Goal: Task Accomplishment & Management: Manage account settings

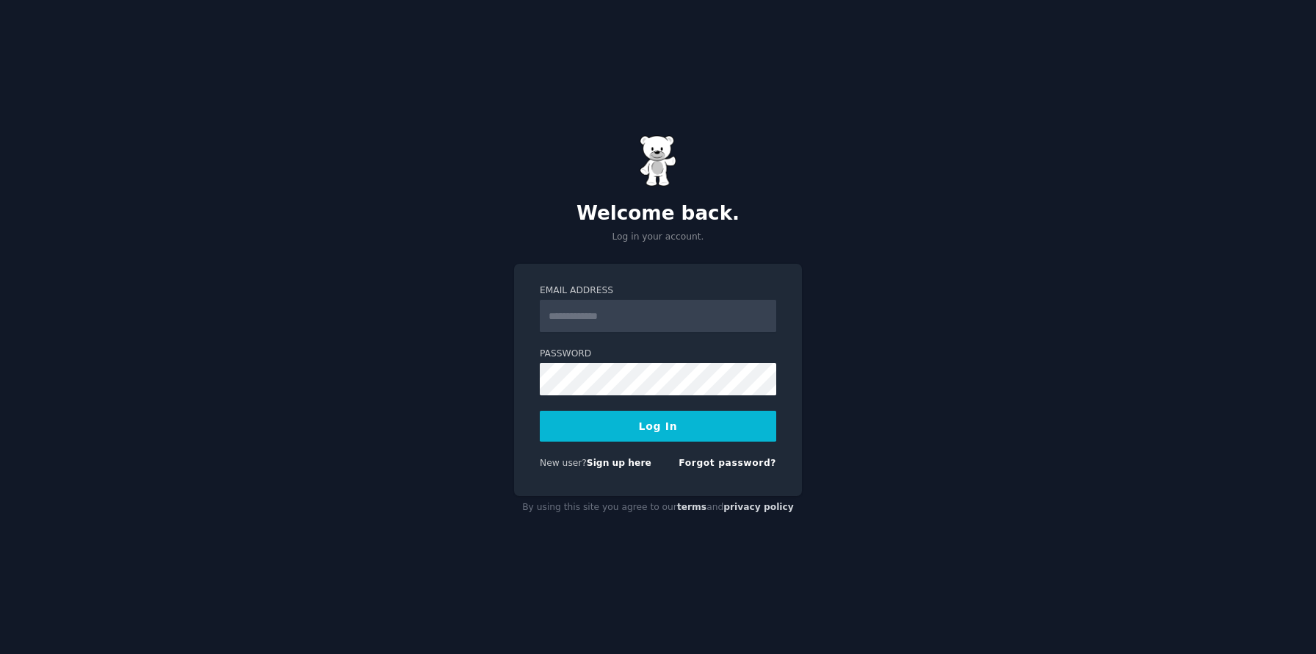
click at [631, 323] on input "Email Address" at bounding box center [658, 316] width 236 height 32
type input "**********"
click at [540, 410] on button "Log In" at bounding box center [658, 425] width 236 height 31
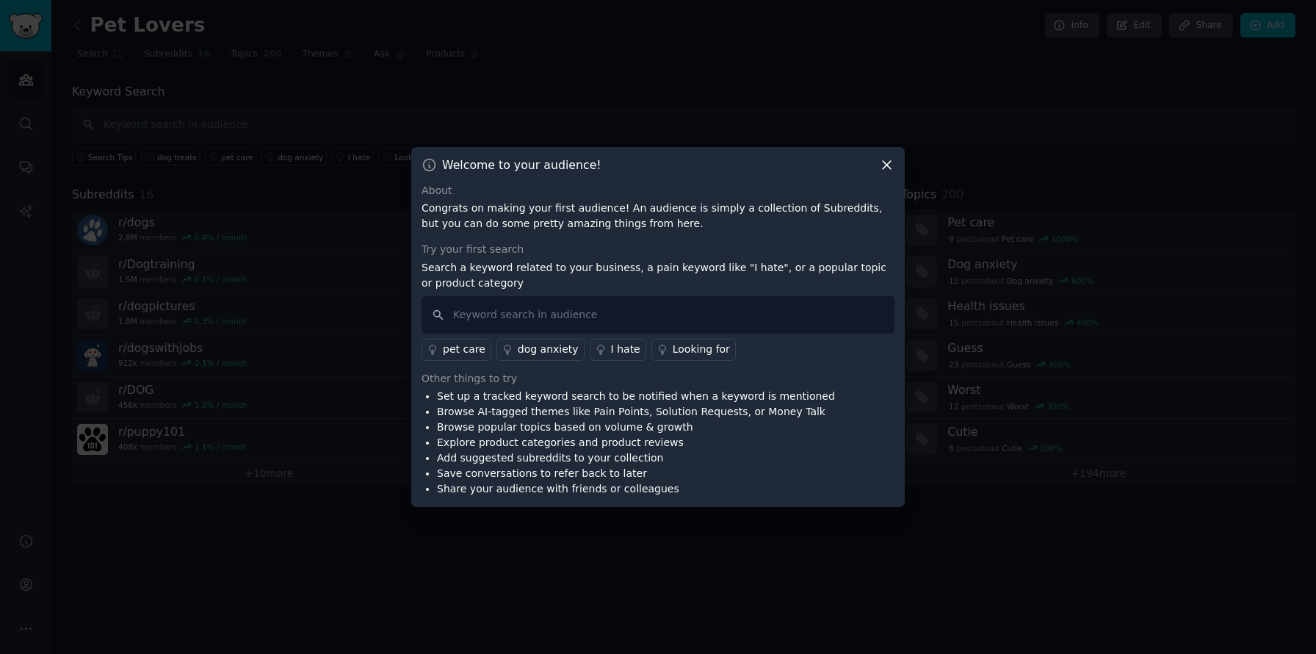
click at [881, 165] on icon at bounding box center [886, 164] width 15 height 15
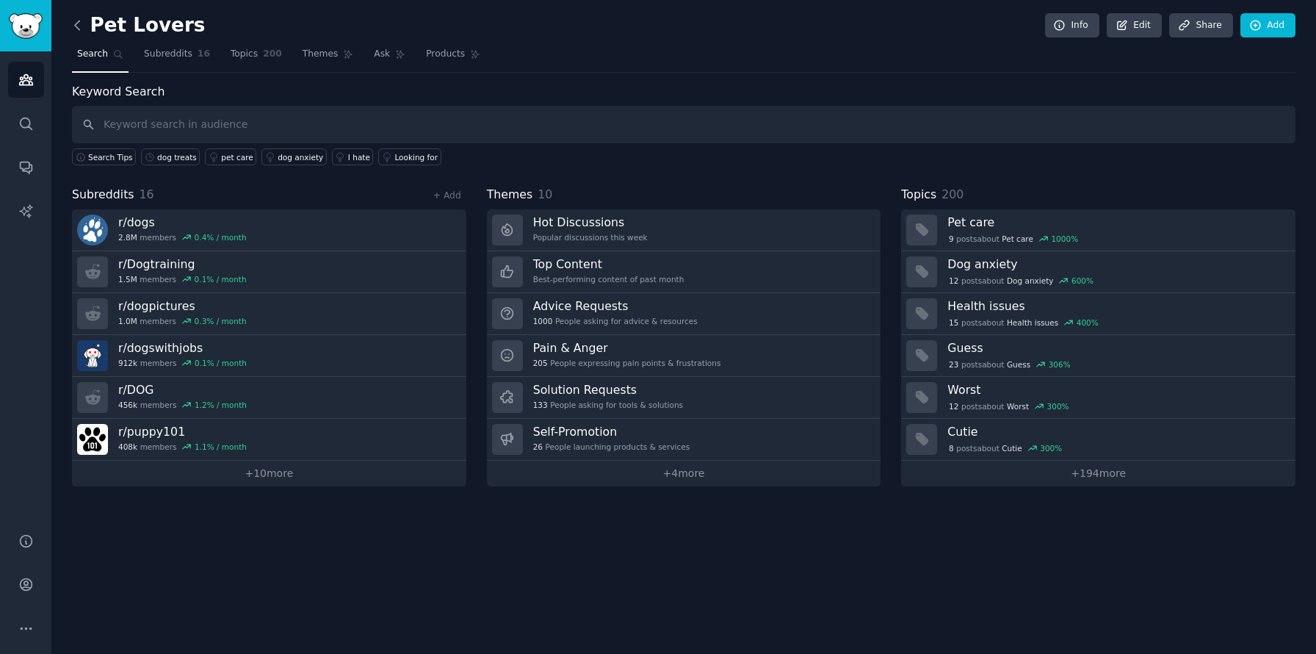
click at [76, 21] on icon at bounding box center [77, 25] width 15 height 15
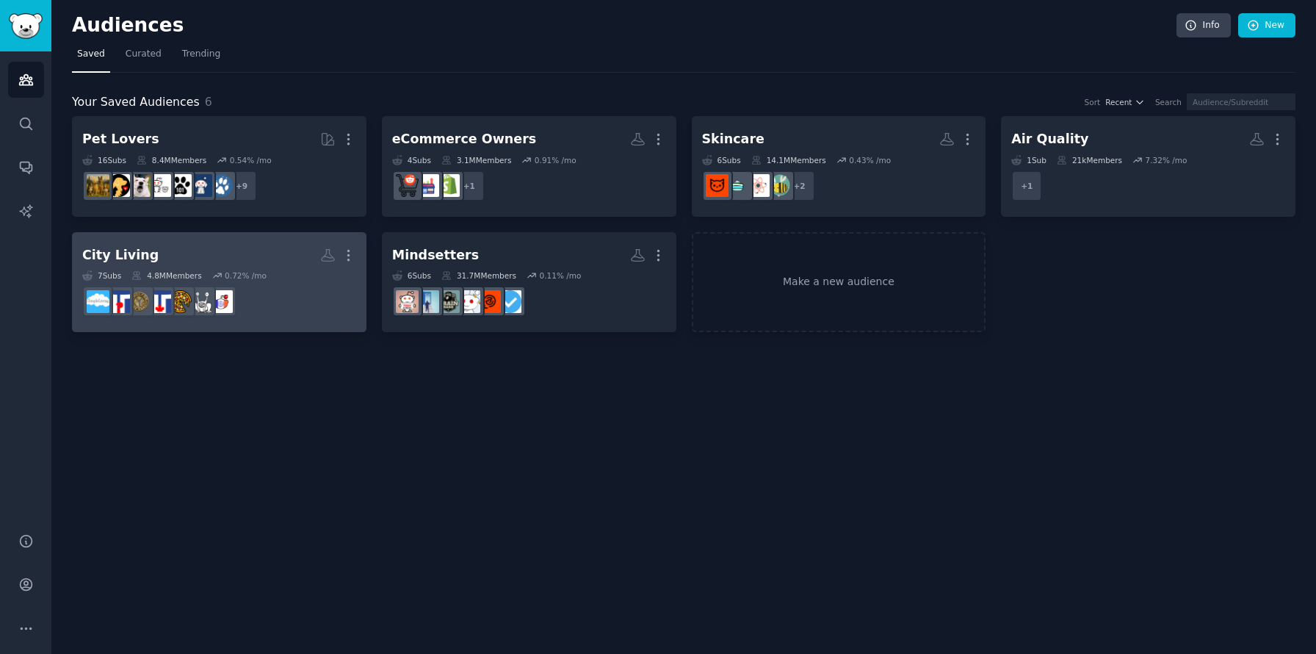
click at [202, 252] on h2 "City Living More" at bounding box center [219, 255] width 274 height 26
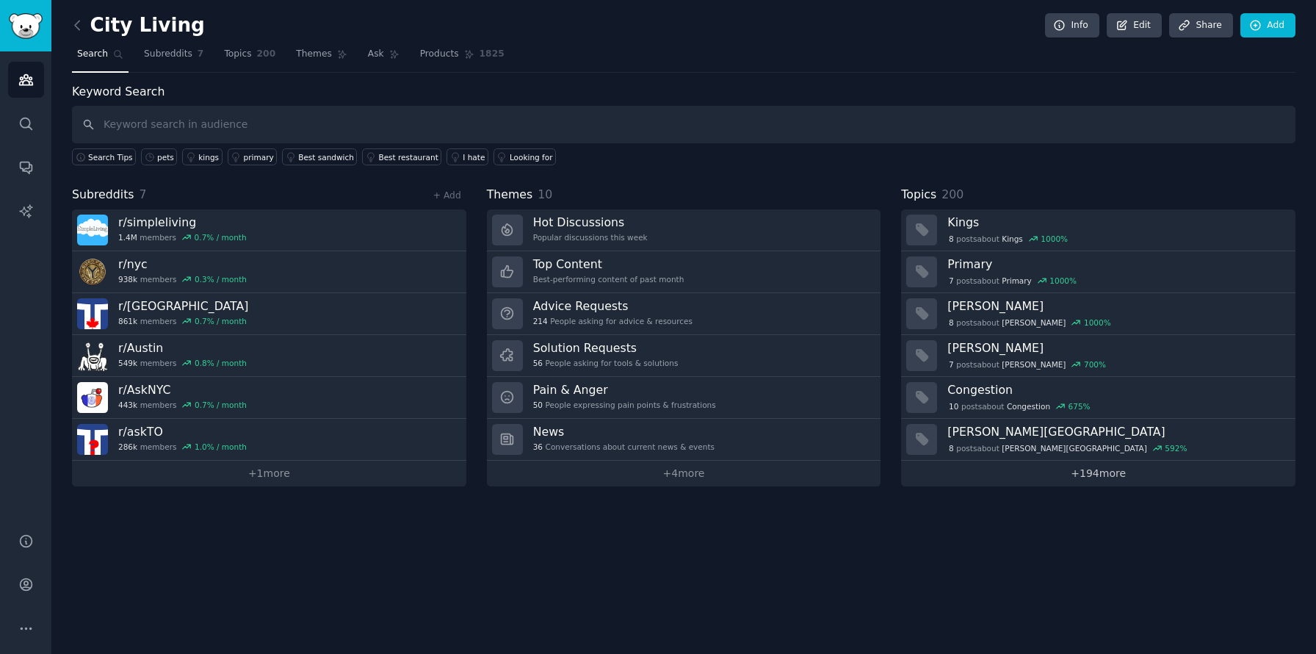
click at [1090, 475] on link "+ 194 more" at bounding box center [1098, 473] width 394 height 26
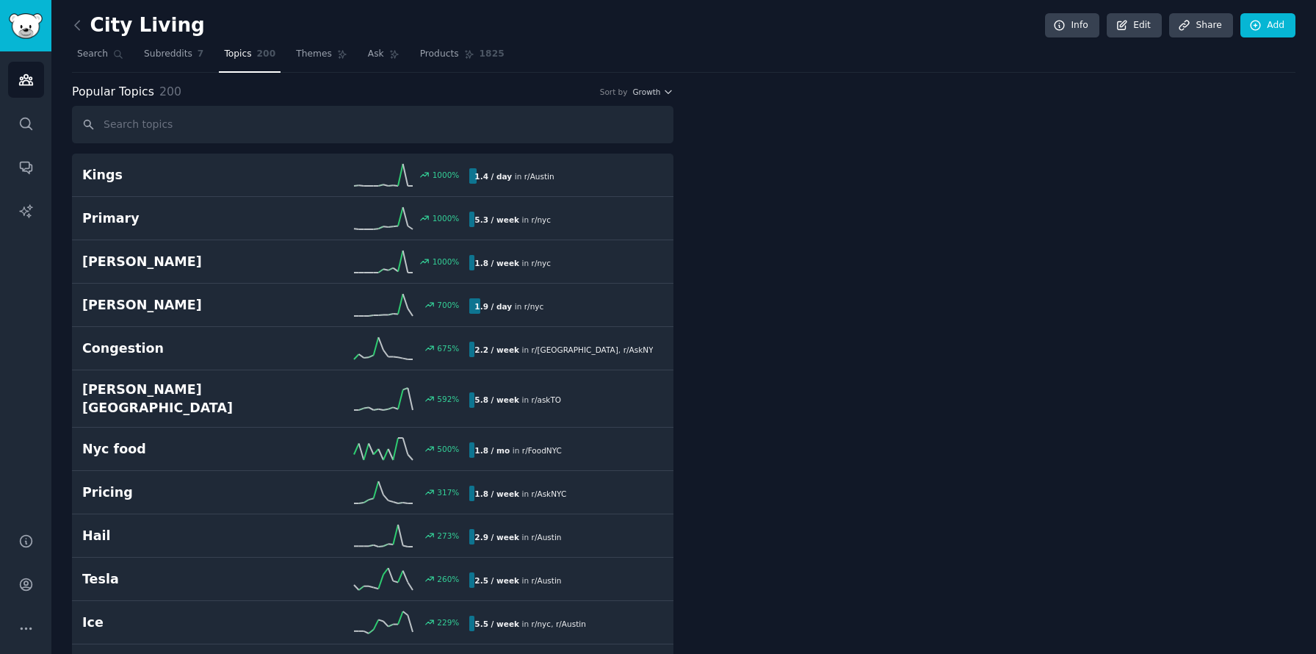
drag, startPoint x: 854, startPoint y: 434, endPoint x: 896, endPoint y: 450, distance: 44.9
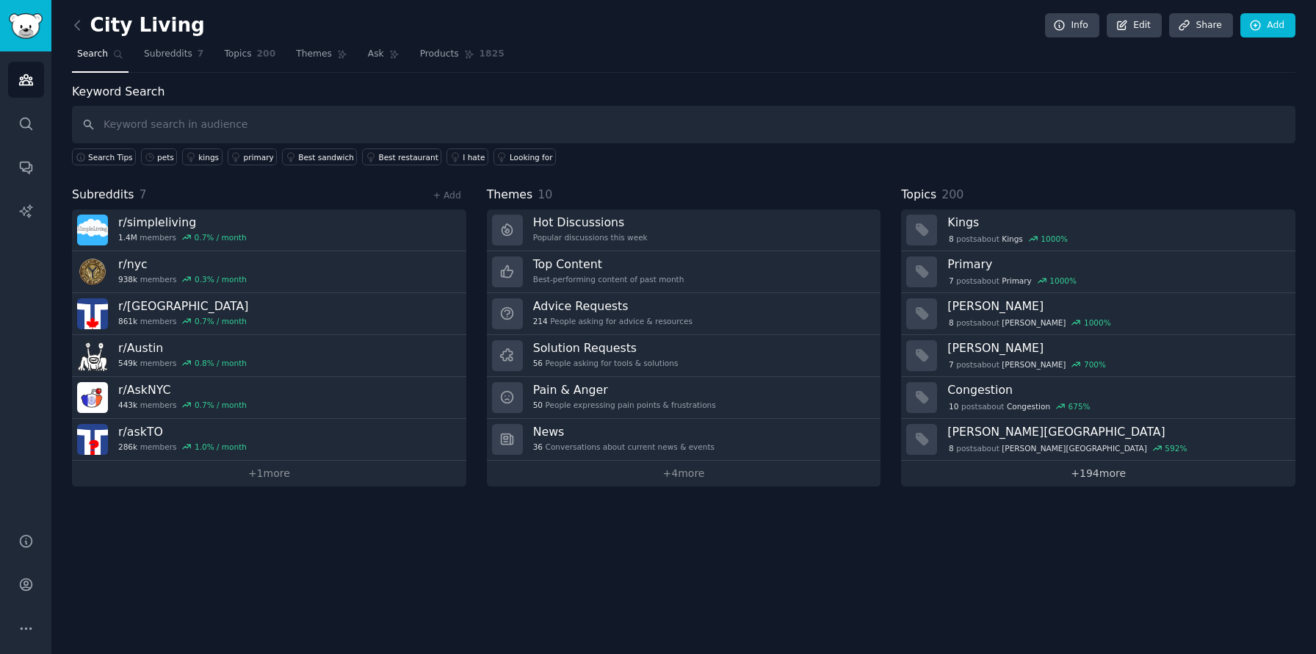
click at [1096, 471] on link "+ 194 more" at bounding box center [1098, 473] width 394 height 26
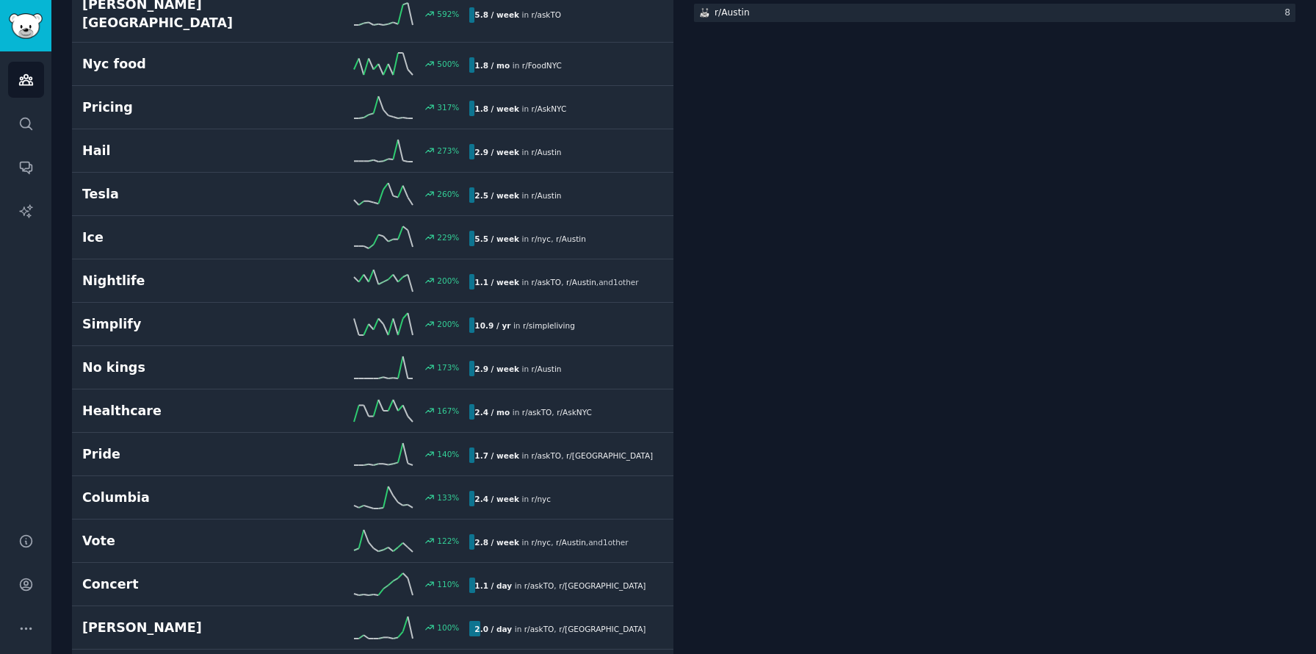
scroll to position [183, 0]
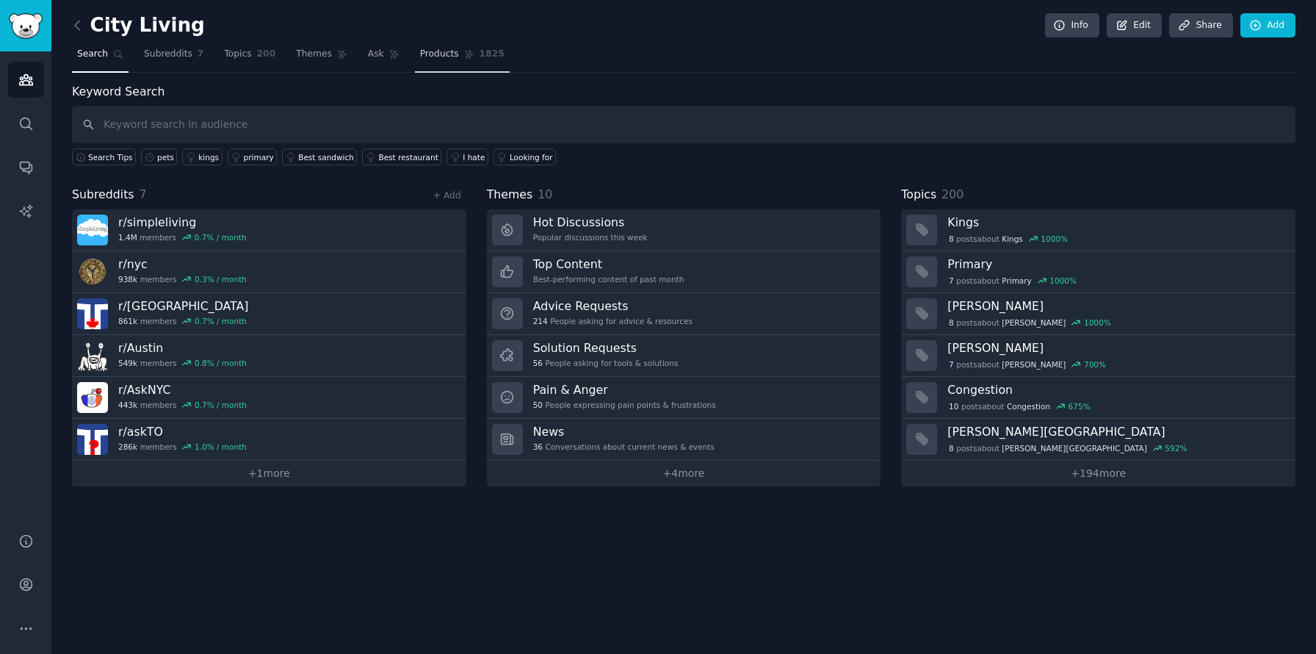
click at [435, 65] on link "Products 1825" at bounding box center [462, 58] width 95 height 30
click at [275, 475] on link "+ 1 more" at bounding box center [269, 473] width 394 height 26
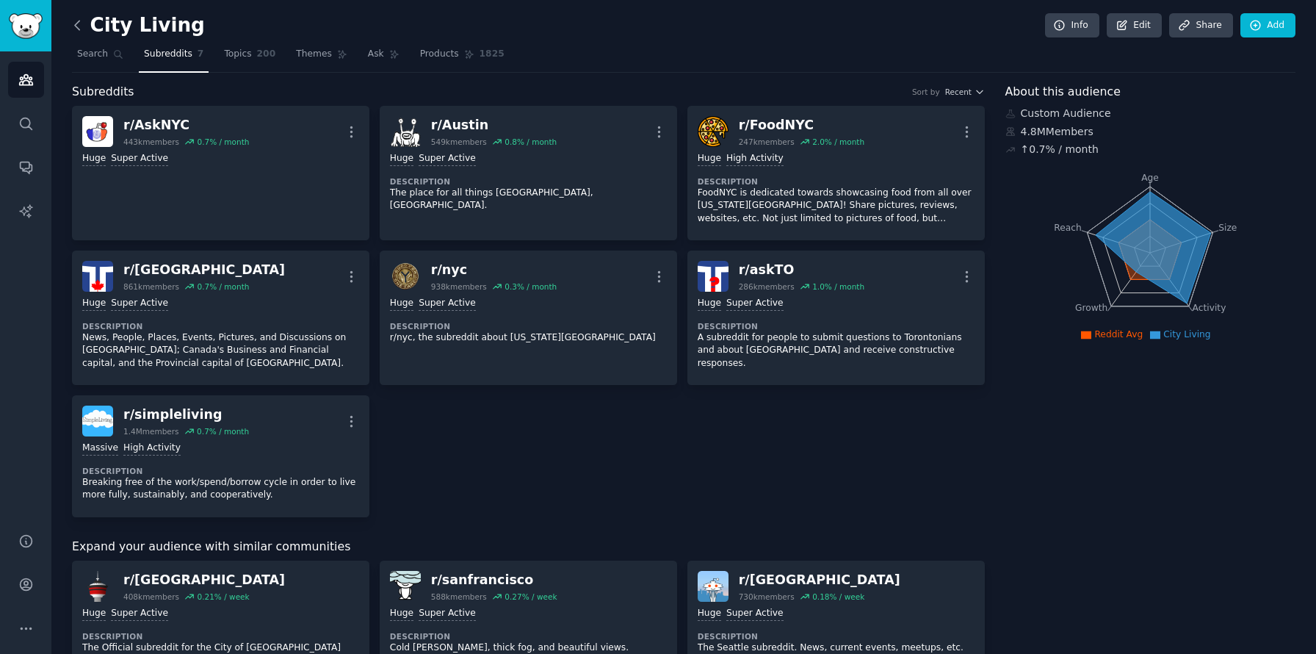
click at [81, 25] on icon at bounding box center [77, 25] width 15 height 15
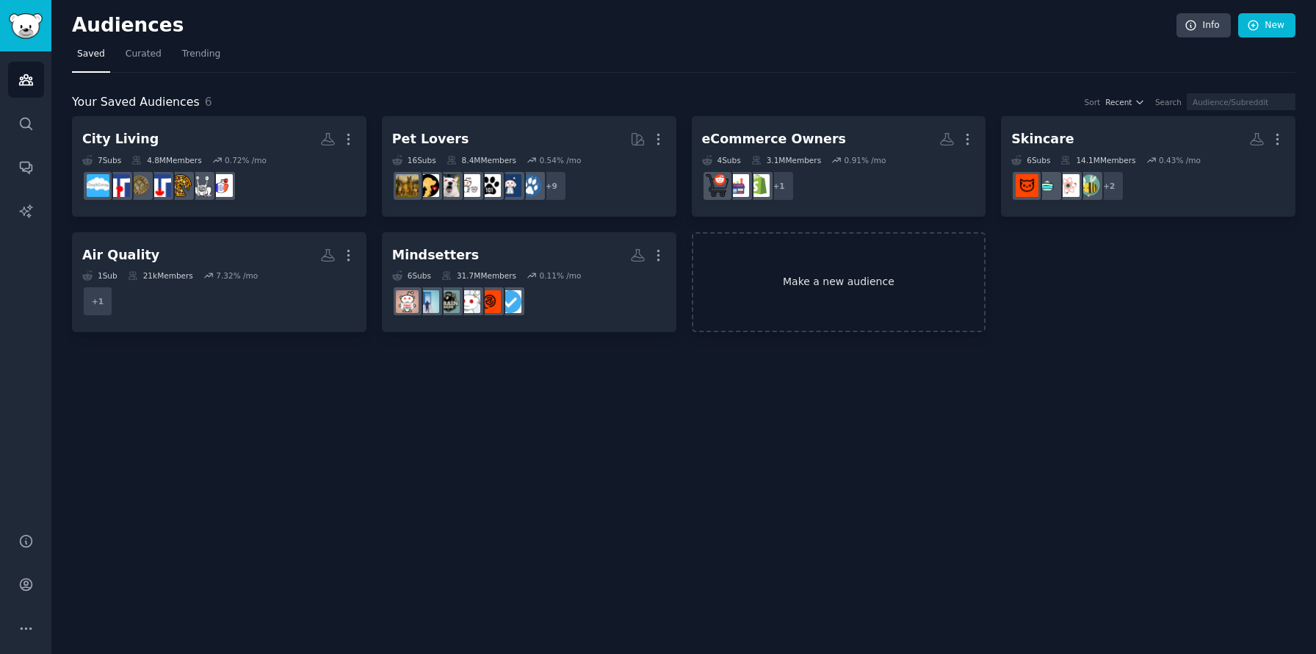
click at [810, 280] on link "Make a new audience" at bounding box center [839, 282] width 294 height 101
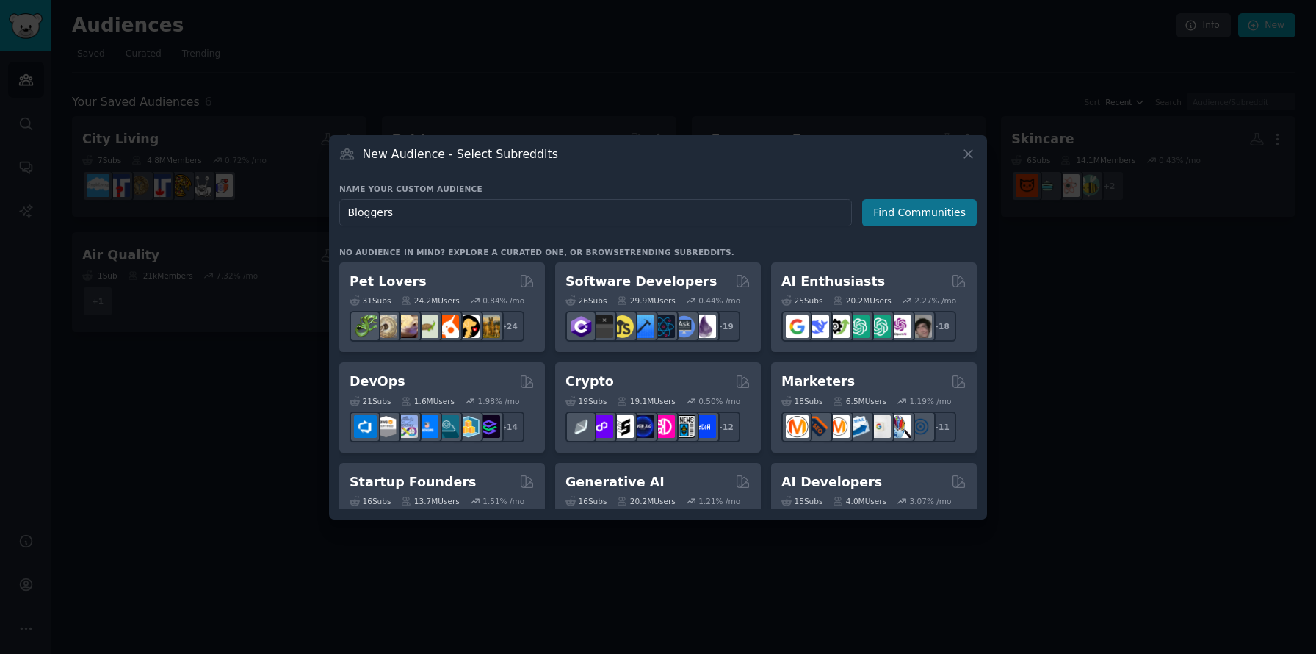
type input "Bloggers"
click at [922, 217] on button "Find Communities" at bounding box center [919, 212] width 115 height 27
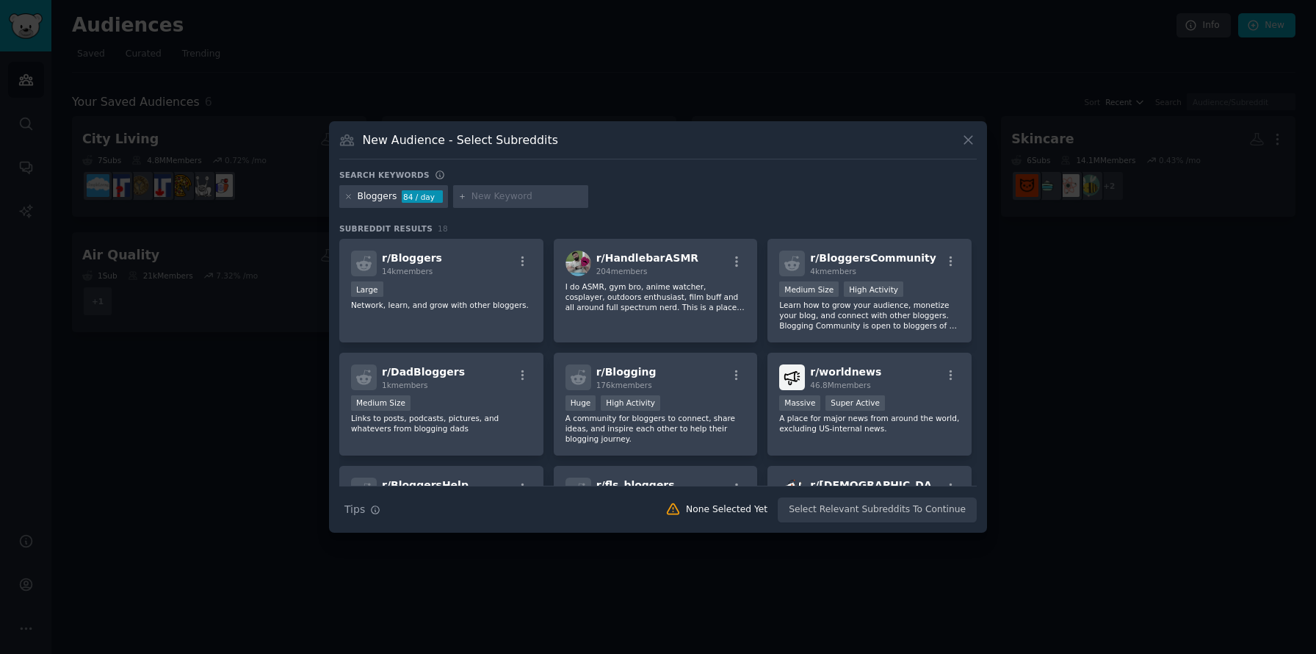
click at [507, 199] on input "text" at bounding box center [527, 196] width 112 height 13
click at [350, 196] on icon at bounding box center [348, 196] width 8 height 8
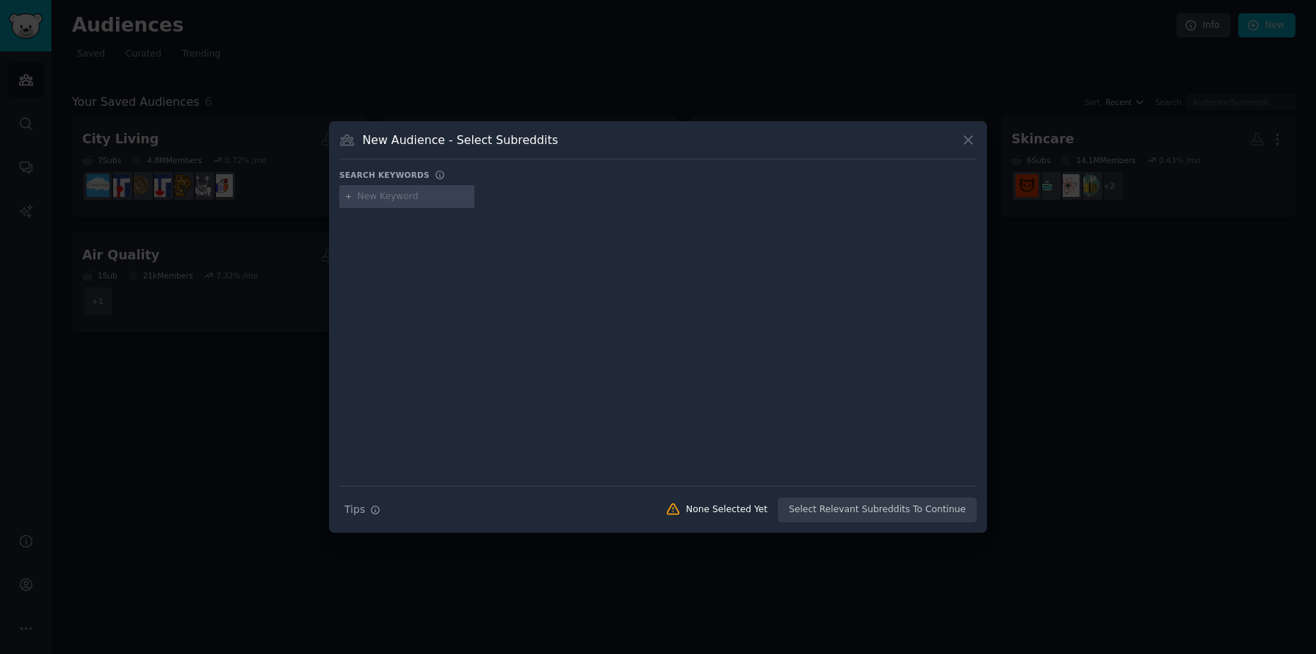
click at [417, 199] on input "text" at bounding box center [414, 196] width 112 height 13
type input "Blogging"
click at [500, 206] on div "Blogging" at bounding box center [657, 199] width 637 height 29
click at [345, 202] on div "Blogging" at bounding box center [406, 196] width 135 height 23
click at [348, 199] on icon at bounding box center [348, 196] width 8 height 8
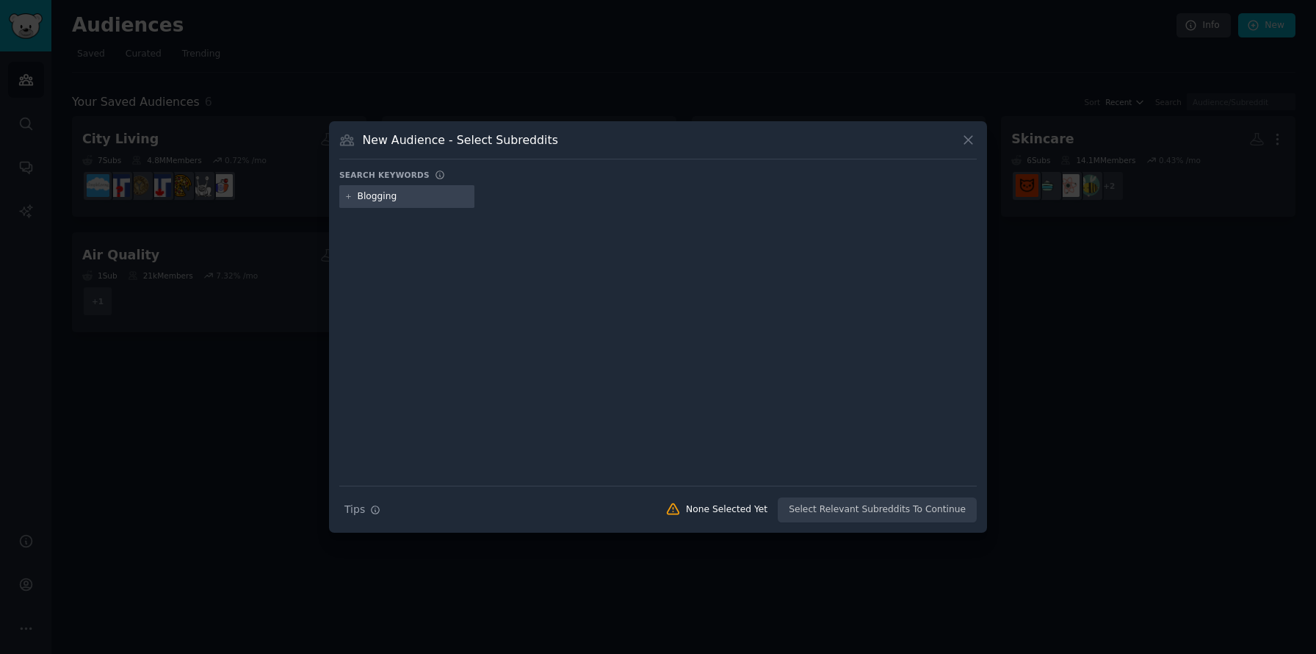
click at [388, 198] on input "Blogging" at bounding box center [414, 196] width 112 height 13
click at [418, 198] on input "Blogging" at bounding box center [414, 196] width 112 height 13
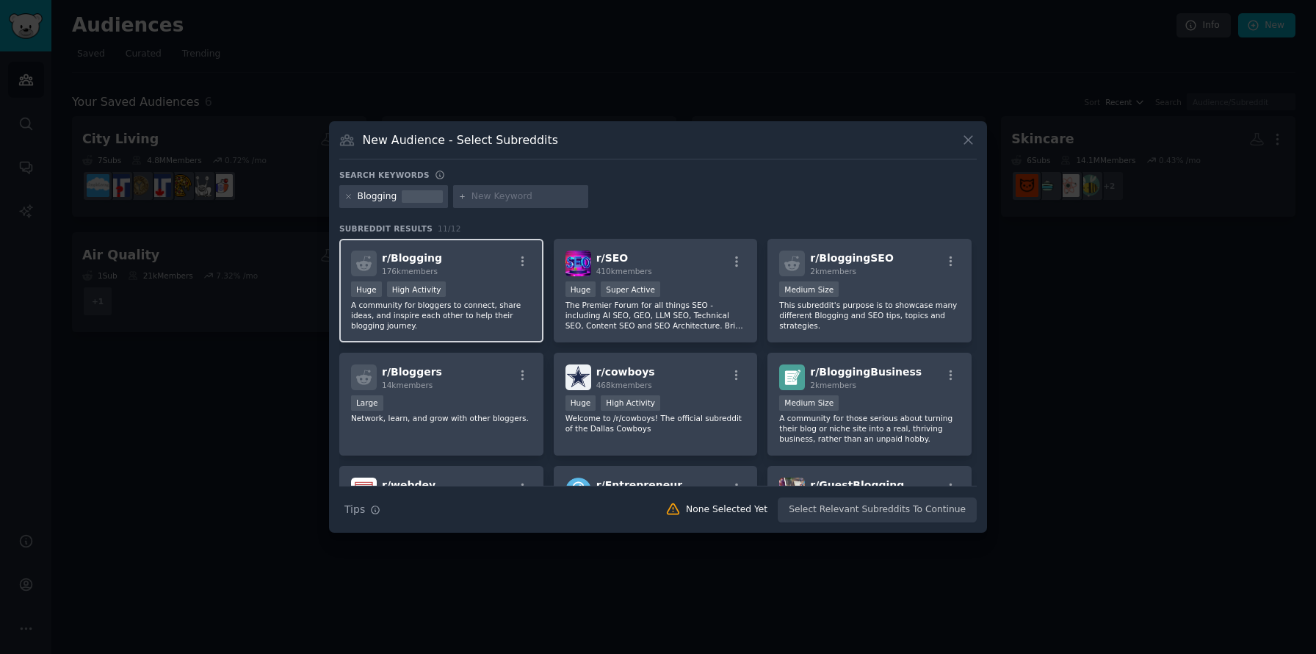
click at [459, 268] on div "r/ Blogging 176k members" at bounding box center [441, 263] width 181 height 26
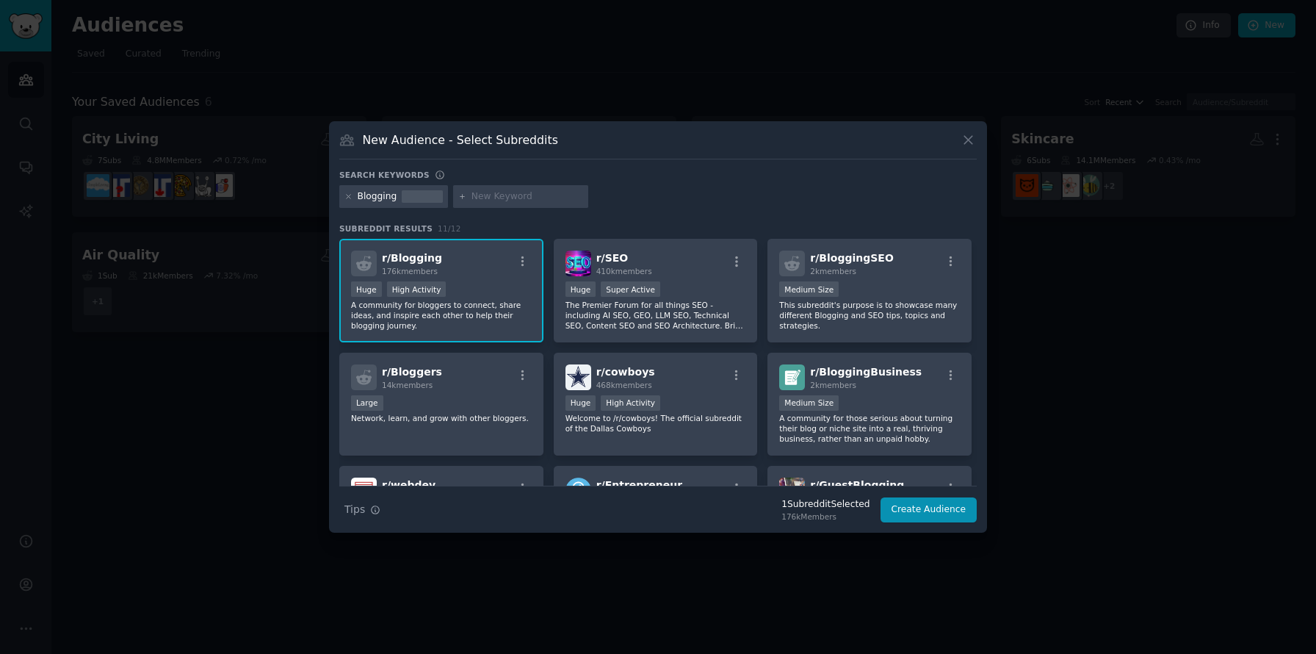
click at [509, 193] on input "text" at bounding box center [527, 196] width 112 height 13
type input "Blogging"
click at [850, 397] on div "1000 - 10,000 members Medium Size" at bounding box center [869, 404] width 181 height 18
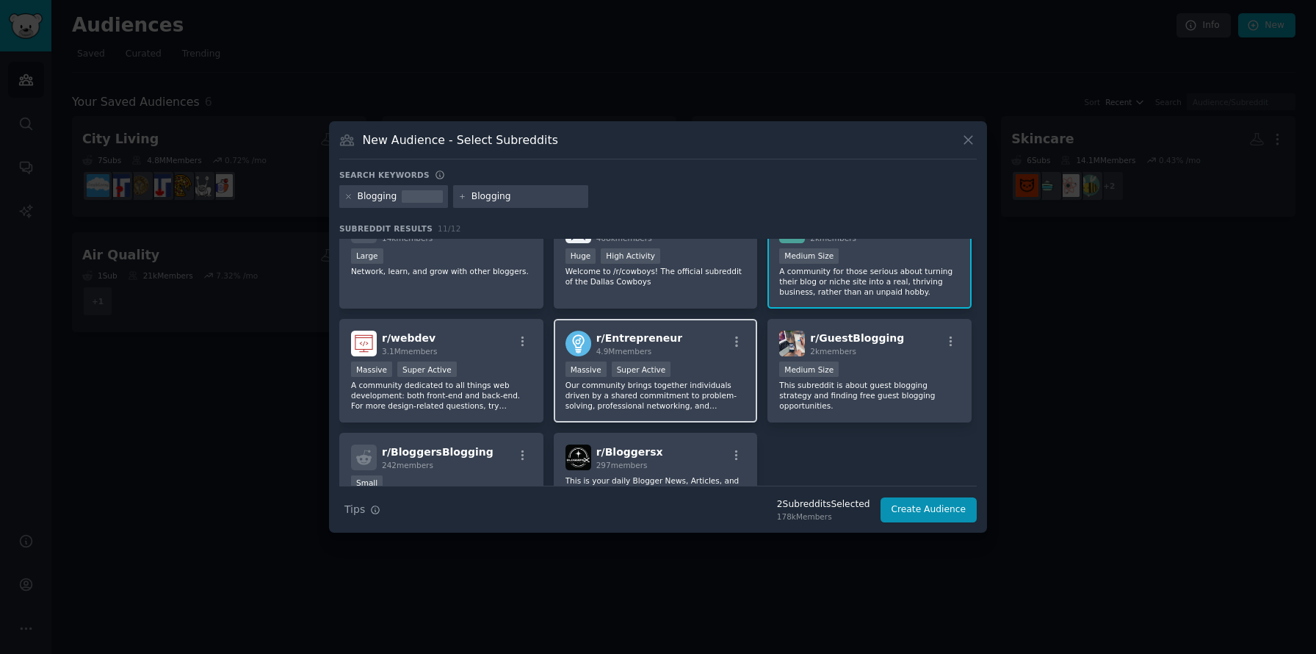
scroll to position [150, 0]
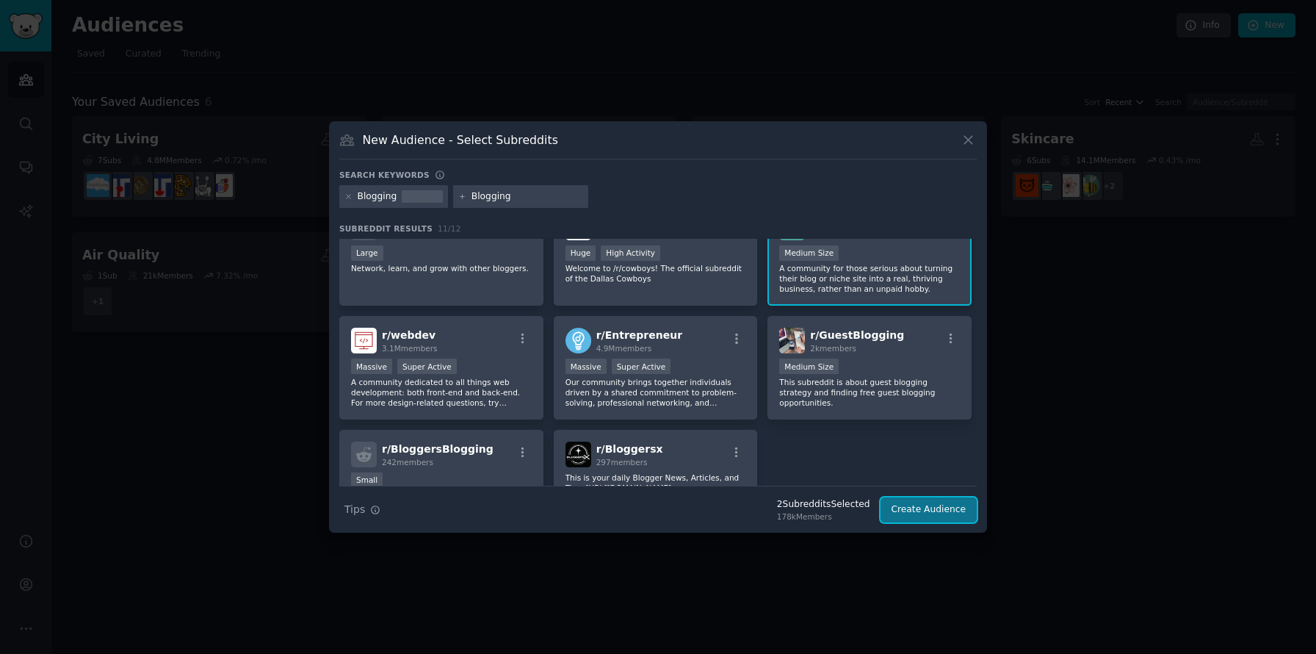
click at [938, 507] on button "Create Audience" at bounding box center [928, 509] width 97 height 25
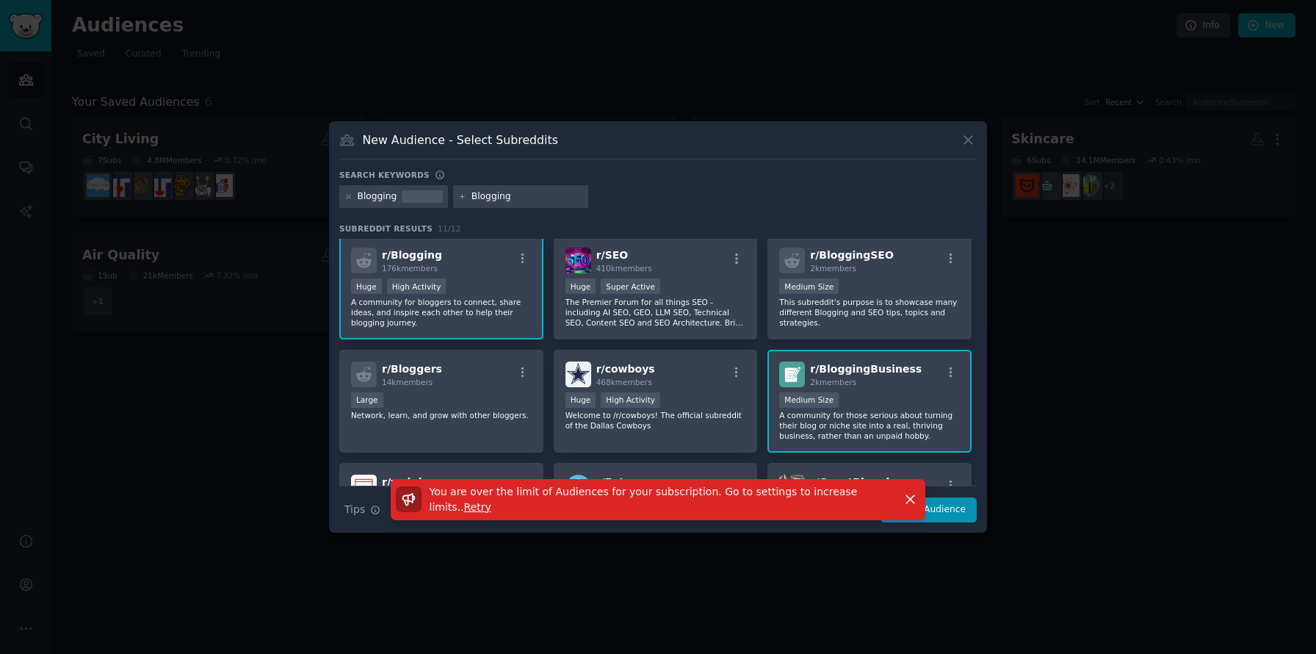
scroll to position [0, 0]
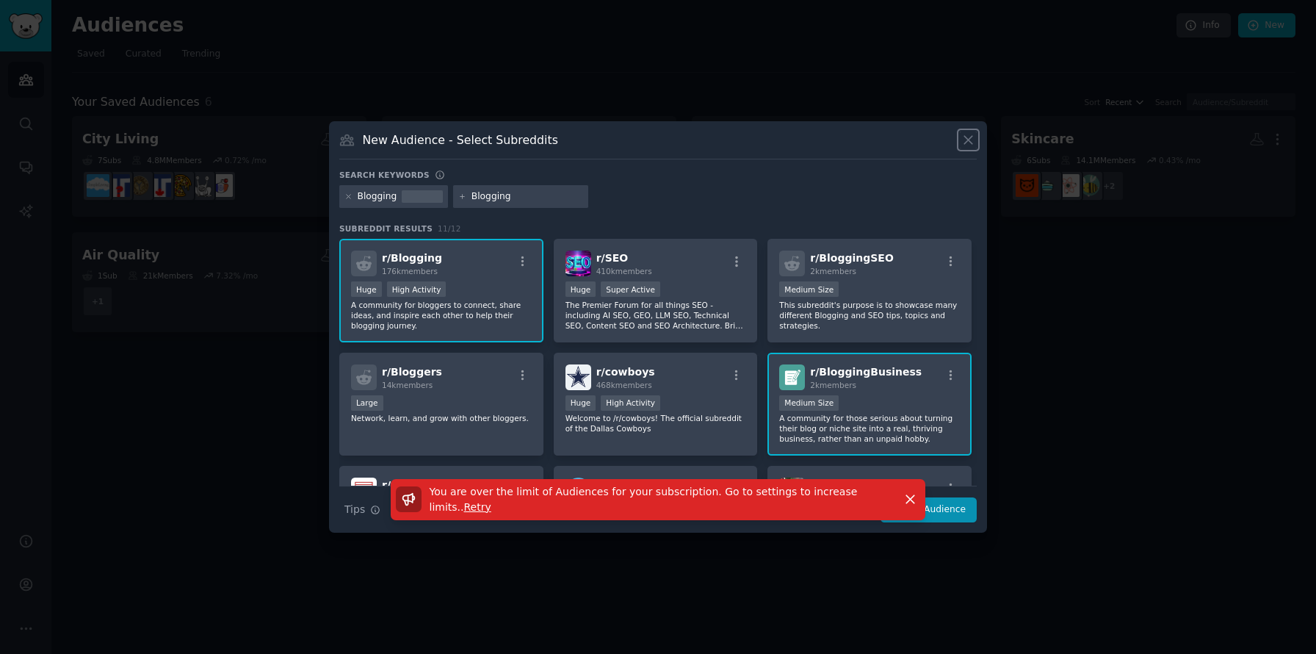
click at [960, 137] on icon at bounding box center [967, 139] width 15 height 15
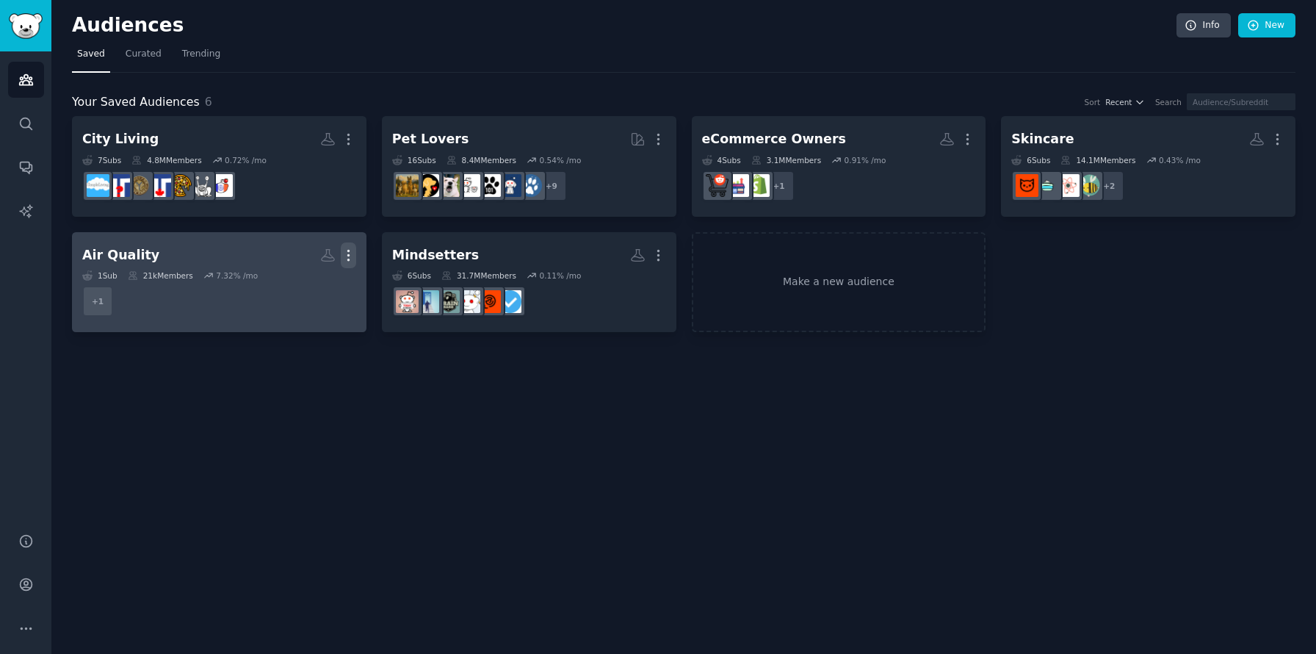
click at [347, 256] on icon "button" at bounding box center [348, 254] width 15 height 15
click at [312, 283] on p "Delete" at bounding box center [309, 285] width 34 height 15
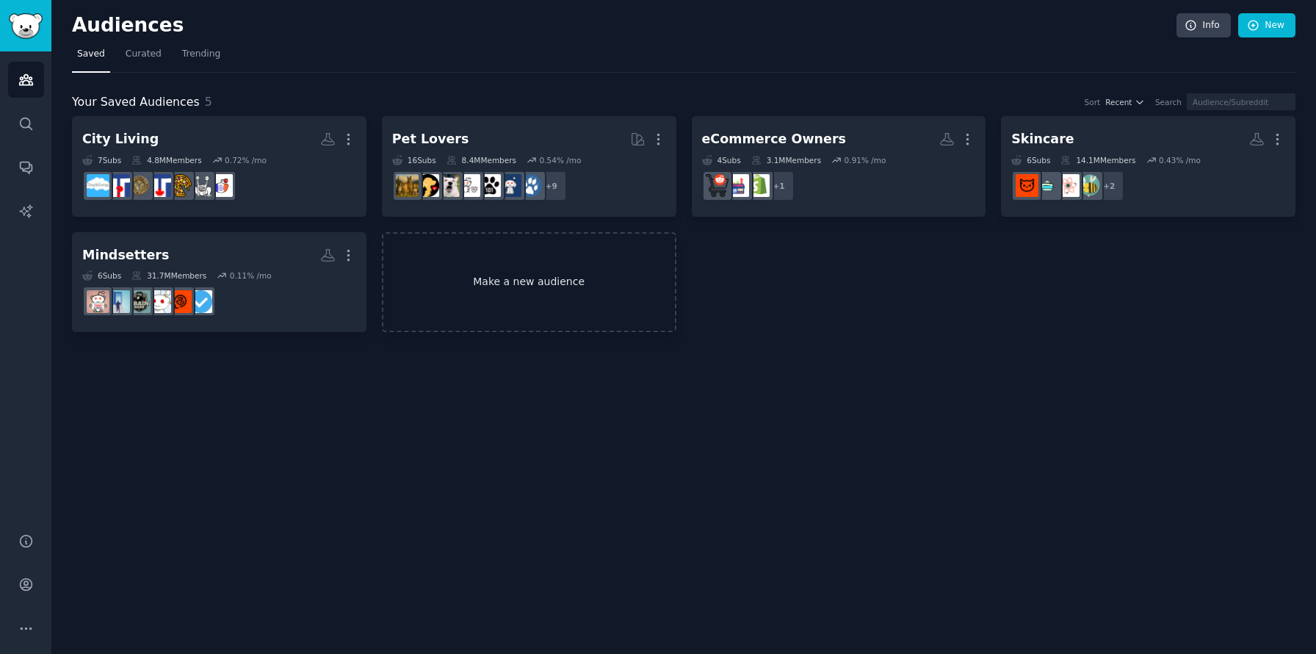
click at [502, 270] on link "Make a new audience" at bounding box center [529, 282] width 294 height 101
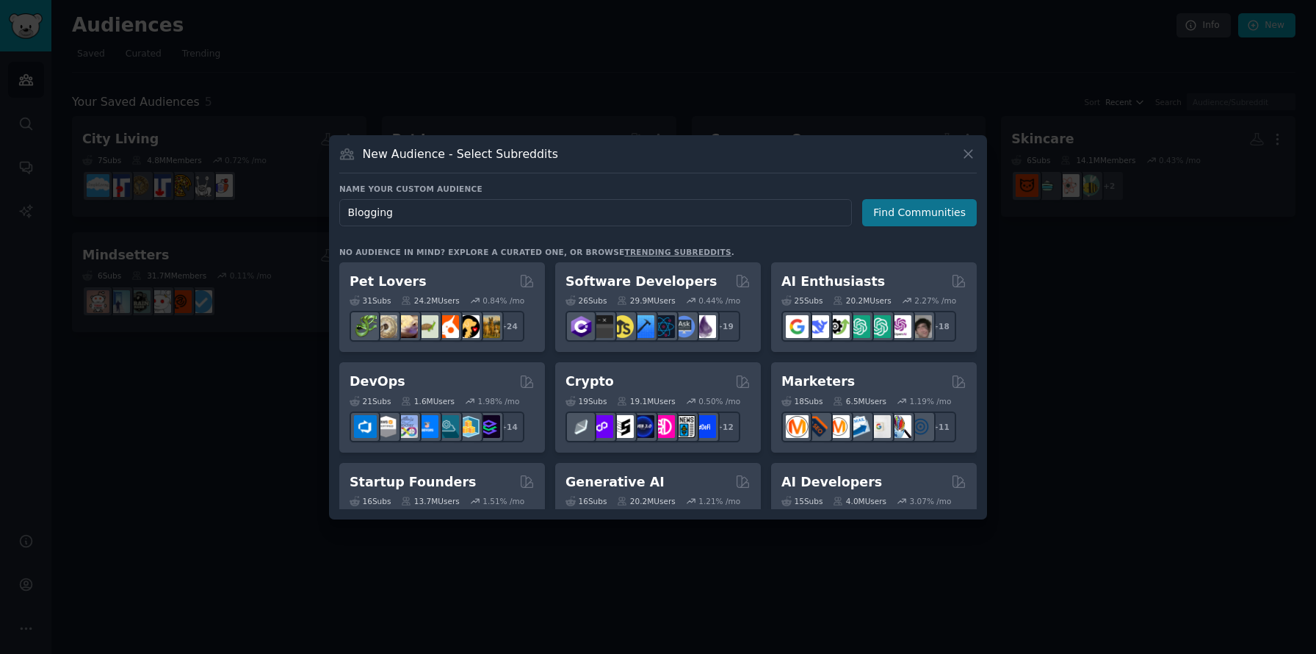
type input "Blogging"
click at [893, 214] on button "Find Communities" at bounding box center [919, 212] width 115 height 27
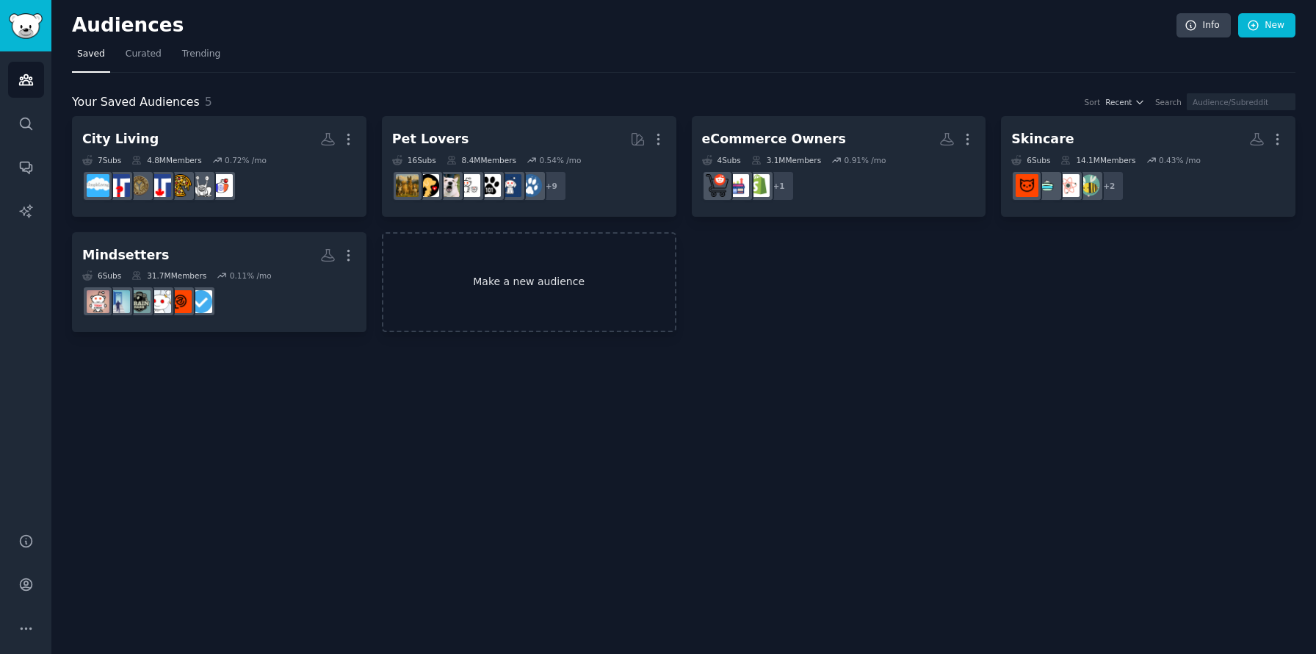
click at [480, 292] on link "Make a new audience" at bounding box center [529, 282] width 294 height 101
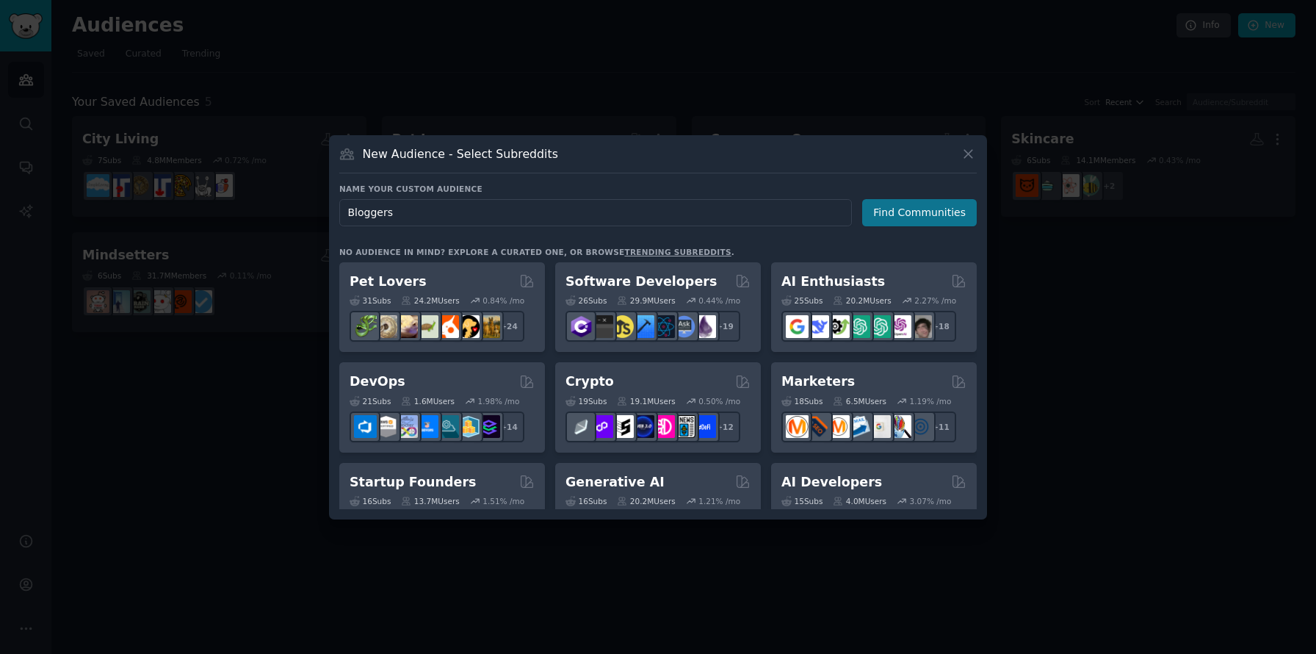
type input "Bloggers"
click at [905, 208] on button "Find Communities" at bounding box center [919, 212] width 115 height 27
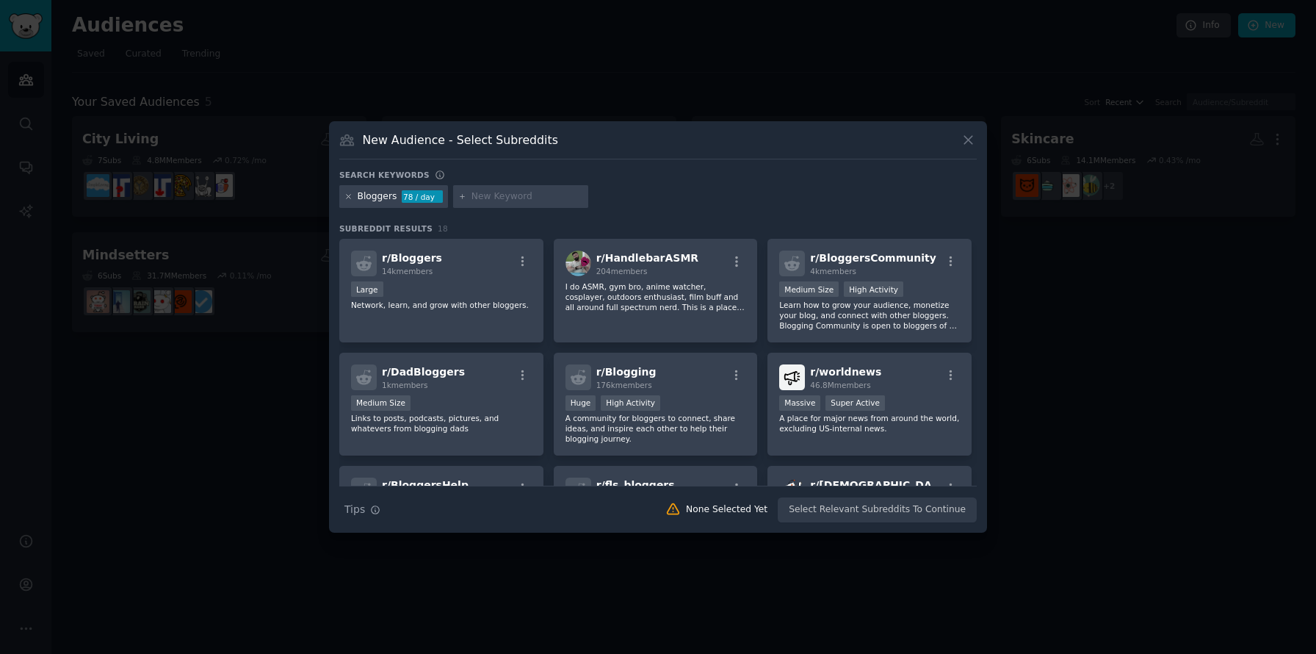
click at [351, 195] on icon at bounding box center [348, 196] width 8 height 8
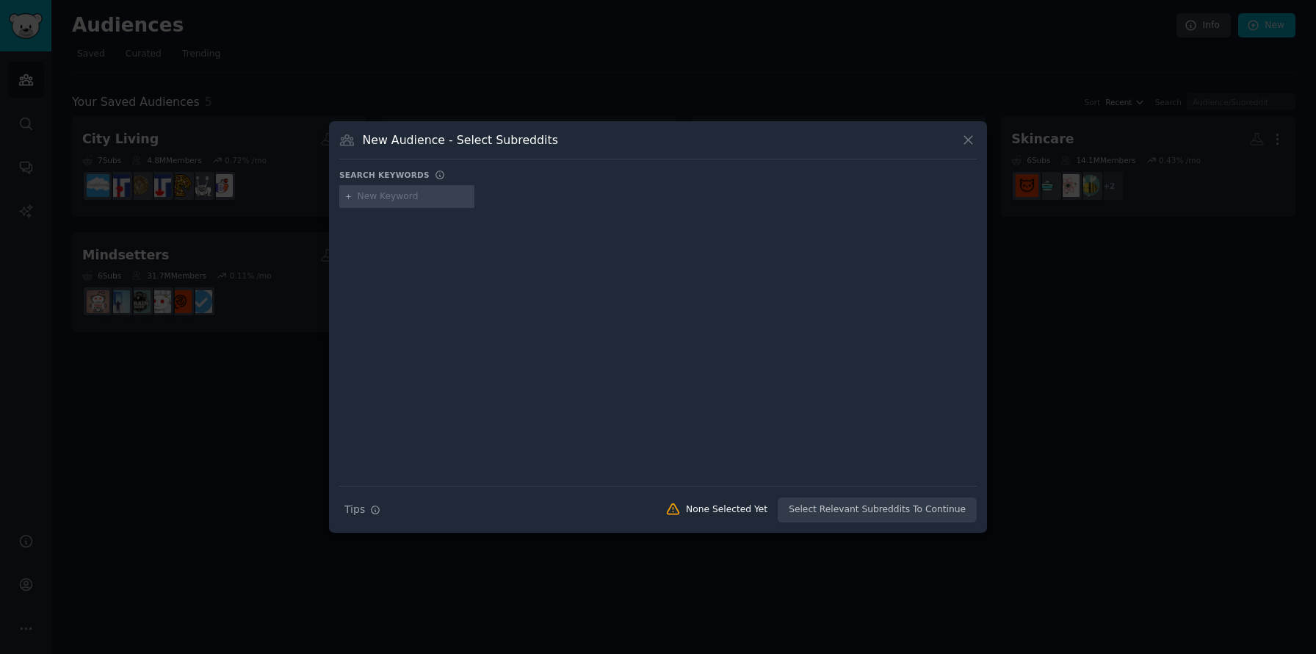
click at [377, 200] on input "text" at bounding box center [414, 196] width 112 height 13
type input "Blogging"
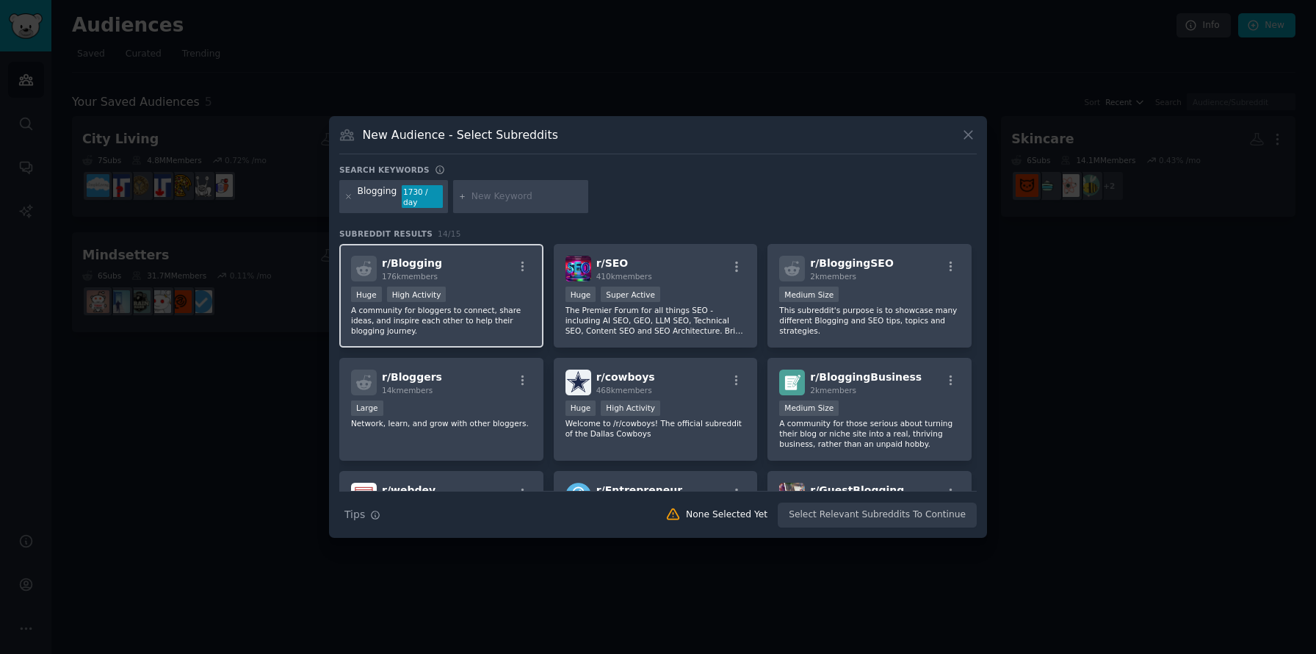
click at [486, 286] on div ">= 80th percentile for submissions / day Huge High Activity" at bounding box center [441, 295] width 181 height 18
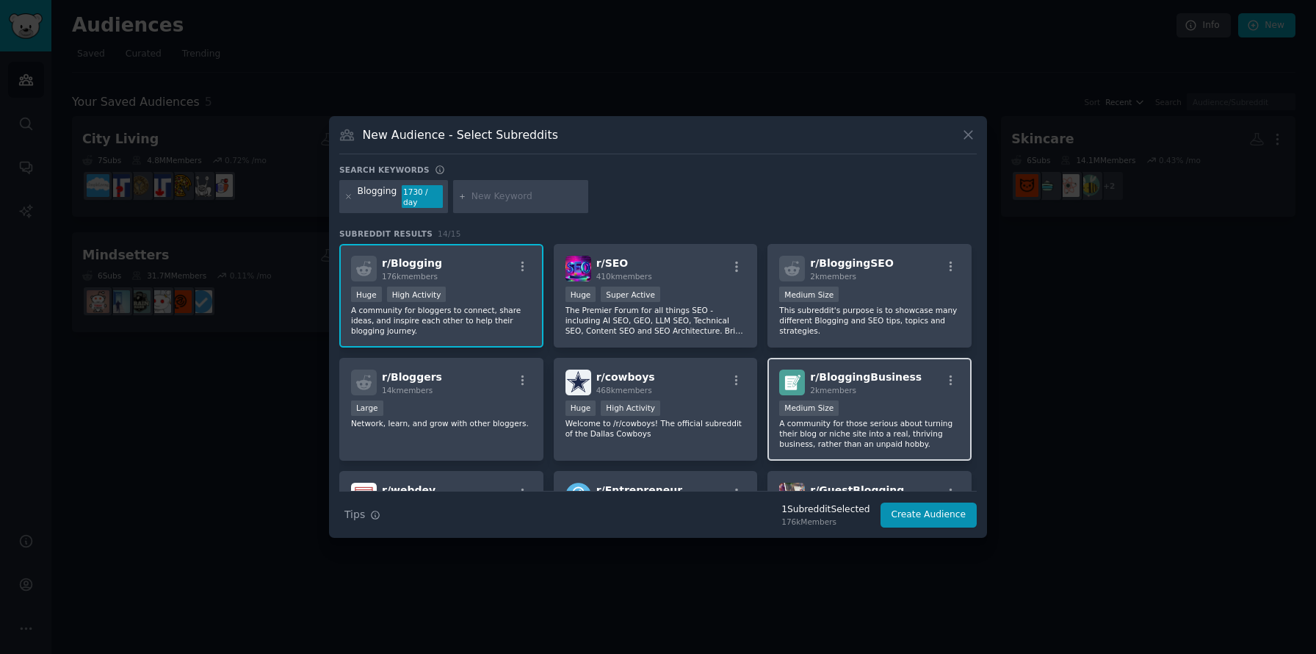
drag, startPoint x: 874, startPoint y: 383, endPoint x: 888, endPoint y: 405, distance: 27.1
click at [873, 378] on h2 "r/ BloggingBusiness 2k members" at bounding box center [866, 382] width 112 height 26
click at [929, 511] on button "Create Audience" at bounding box center [928, 514] width 97 height 25
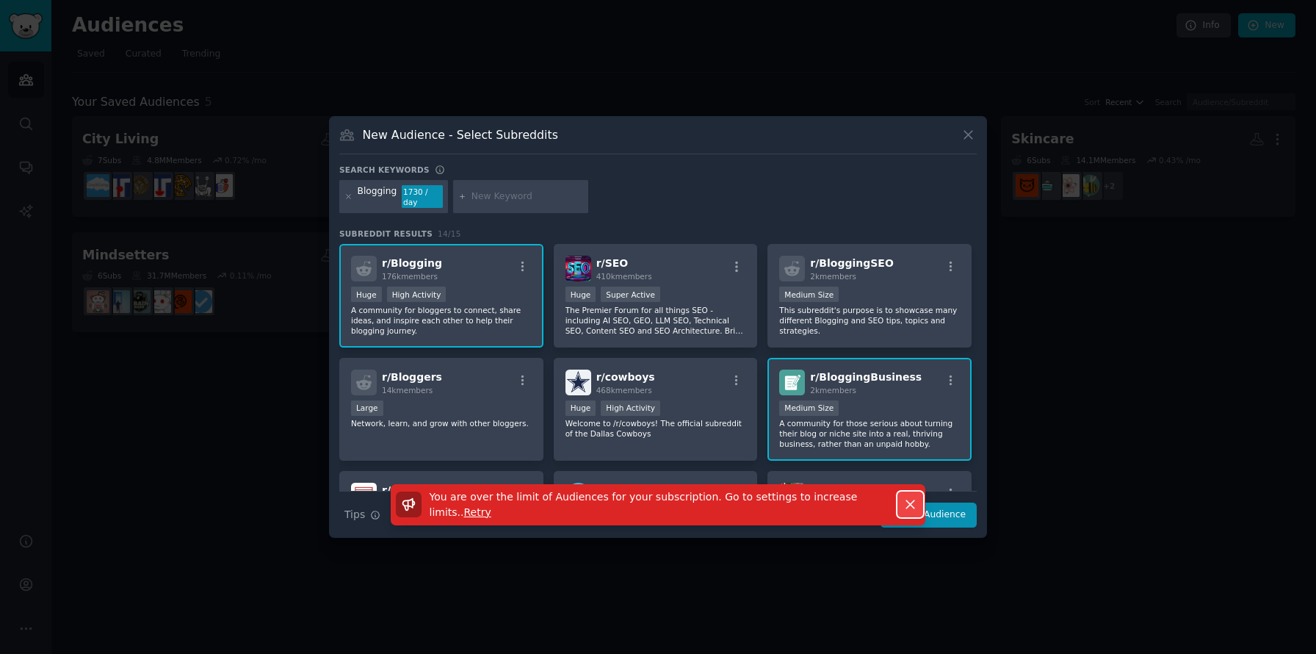
click at [905, 499] on icon "button" at bounding box center [909, 503] width 15 height 15
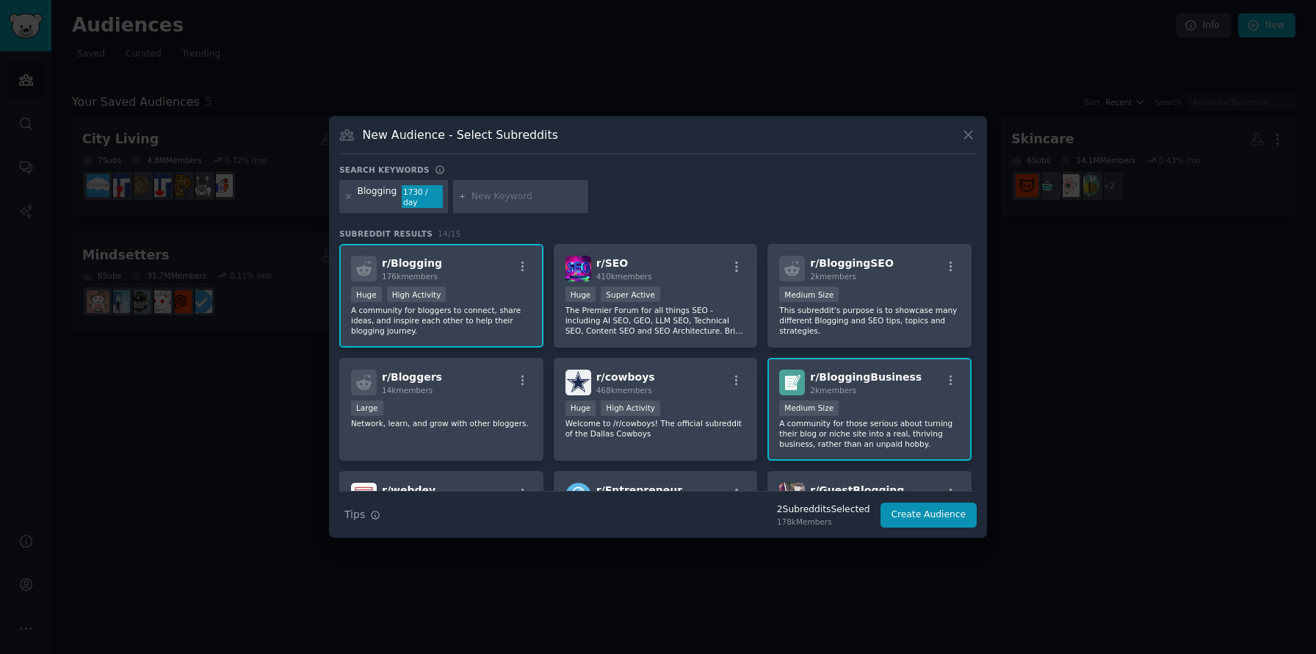
click at [1042, 477] on div at bounding box center [658, 327] width 1316 height 654
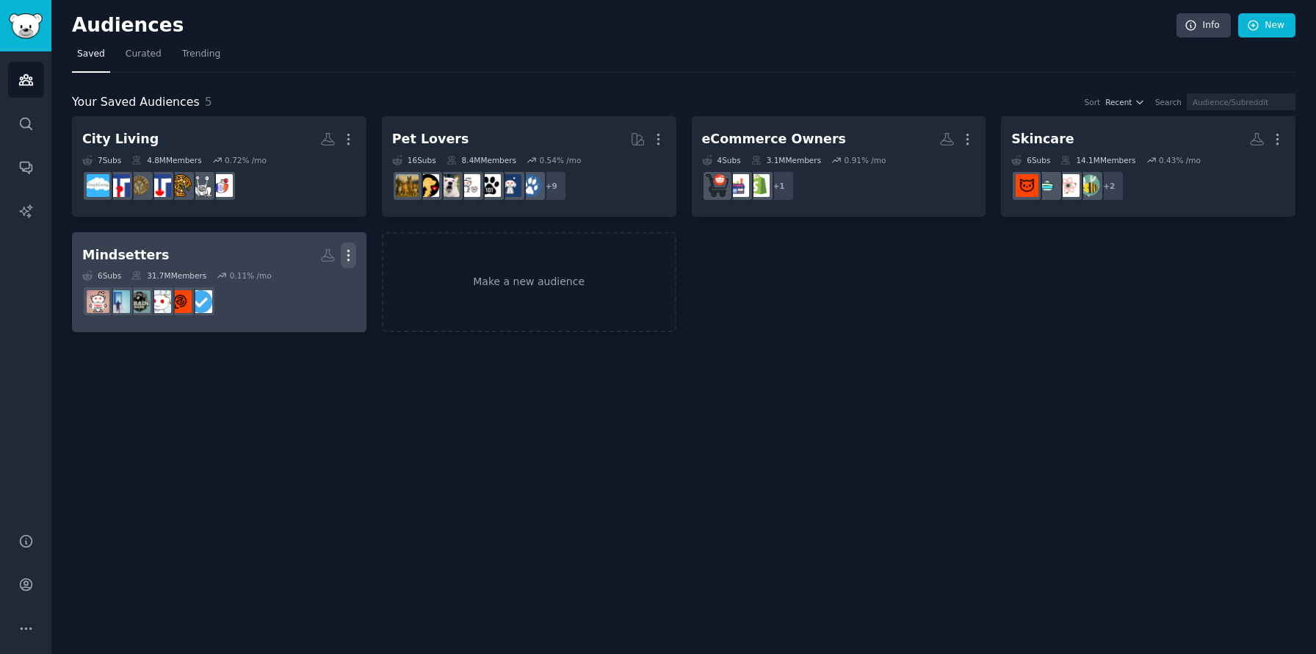
click at [349, 254] on icon "button" at bounding box center [347, 255] width 1 height 10
click at [308, 285] on p "Delete" at bounding box center [309, 285] width 34 height 15
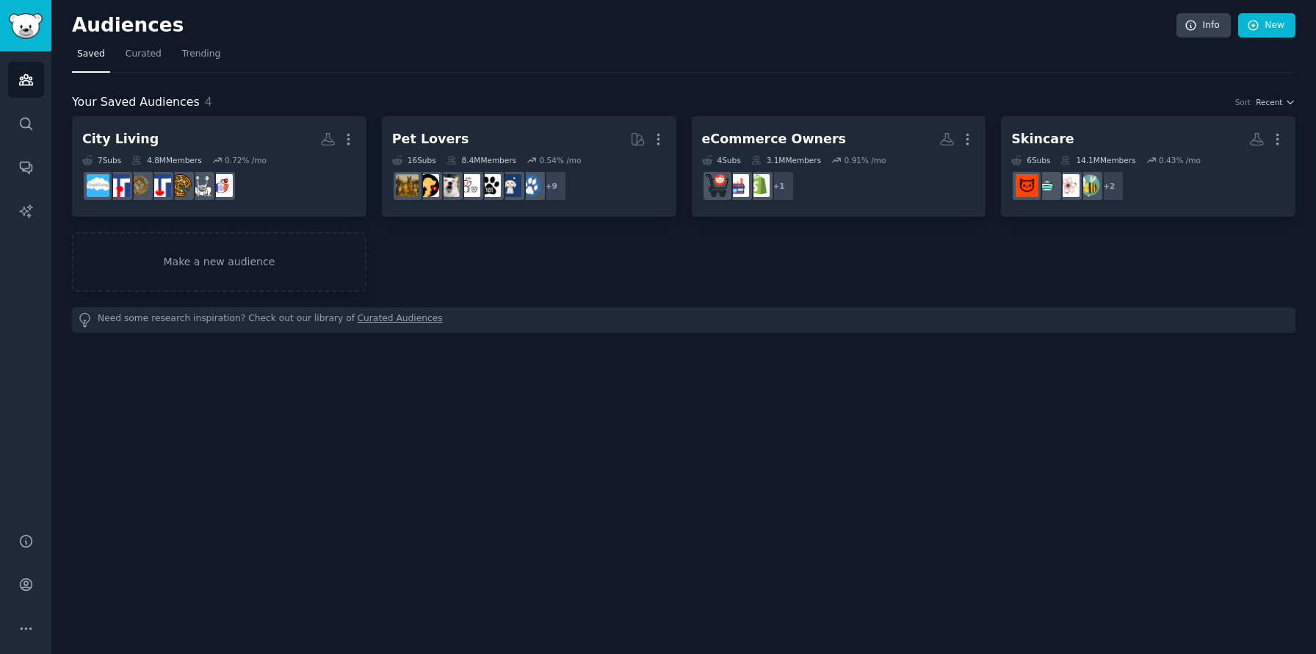
click at [853, 319] on div "Need some research inspiration? Check out our library of Curated Audiences" at bounding box center [683, 320] width 1223 height 26
click at [1266, 26] on link "New" at bounding box center [1266, 25] width 57 height 25
click at [1201, 10] on div "Audiences Info New Saved Curated Trending Your Saved Audiences 4 Sort Recent Ci…" at bounding box center [683, 327] width 1264 height 654
click at [1197, 25] on icon at bounding box center [1190, 25] width 13 height 13
click at [22, 580] on icon "Sidebar" at bounding box center [25, 583] width 15 height 15
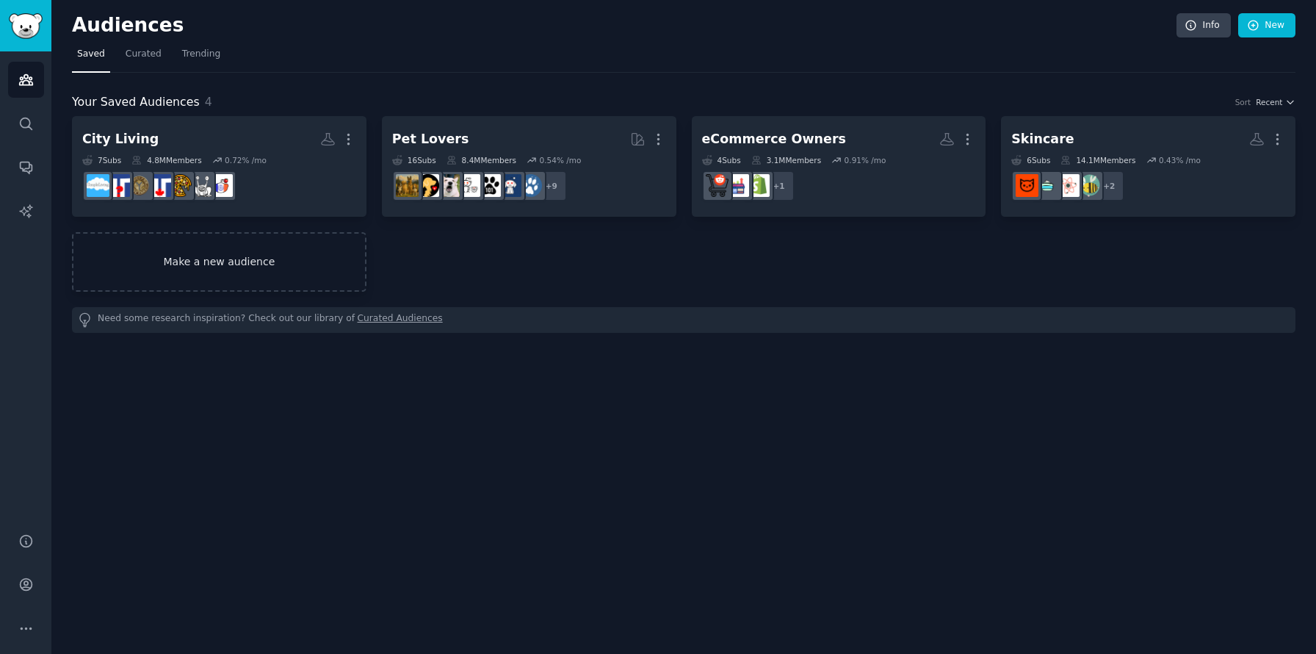
click at [155, 257] on link "Make a new audience" at bounding box center [219, 261] width 294 height 59
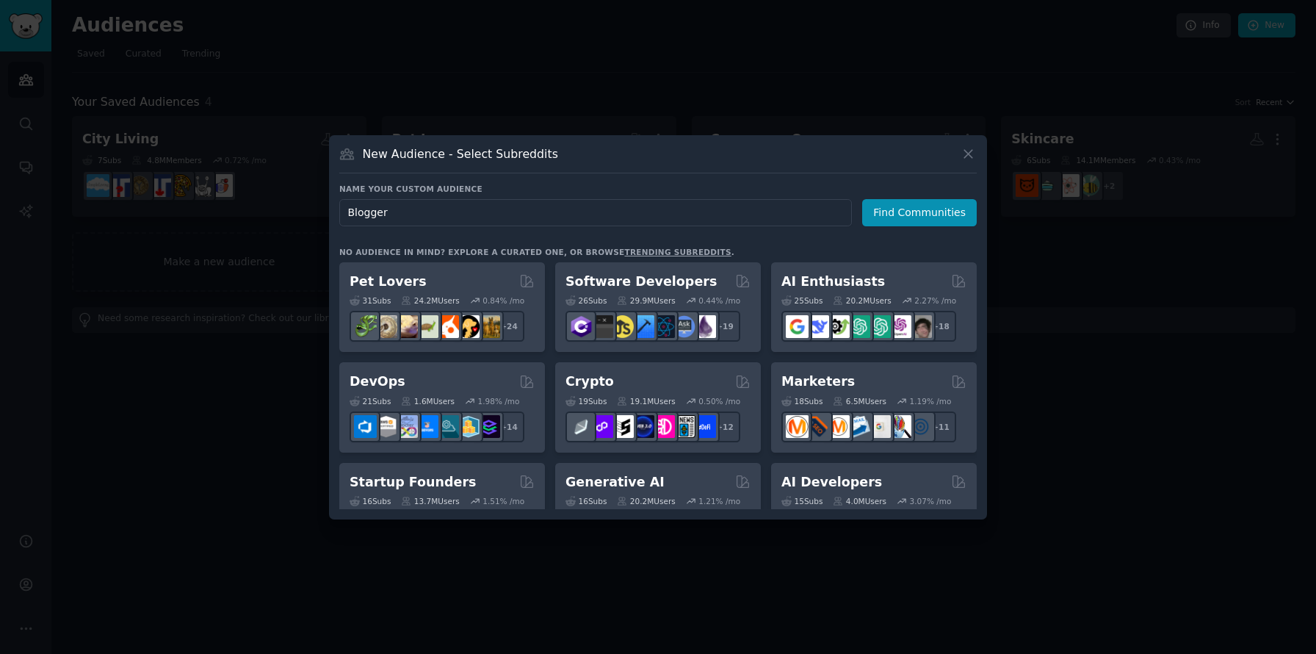
type input "Bloggers"
click at [938, 213] on button "Find Communities" at bounding box center [919, 212] width 115 height 27
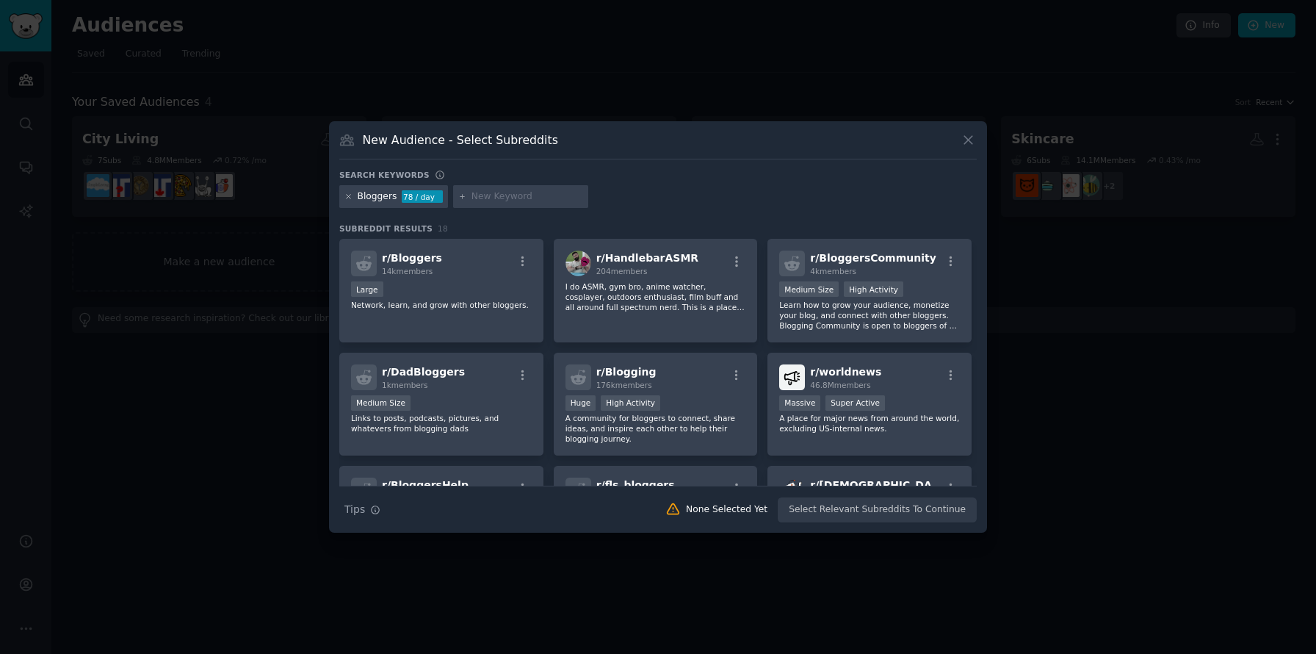
click at [348, 196] on icon at bounding box center [349, 197] width 4 height 4
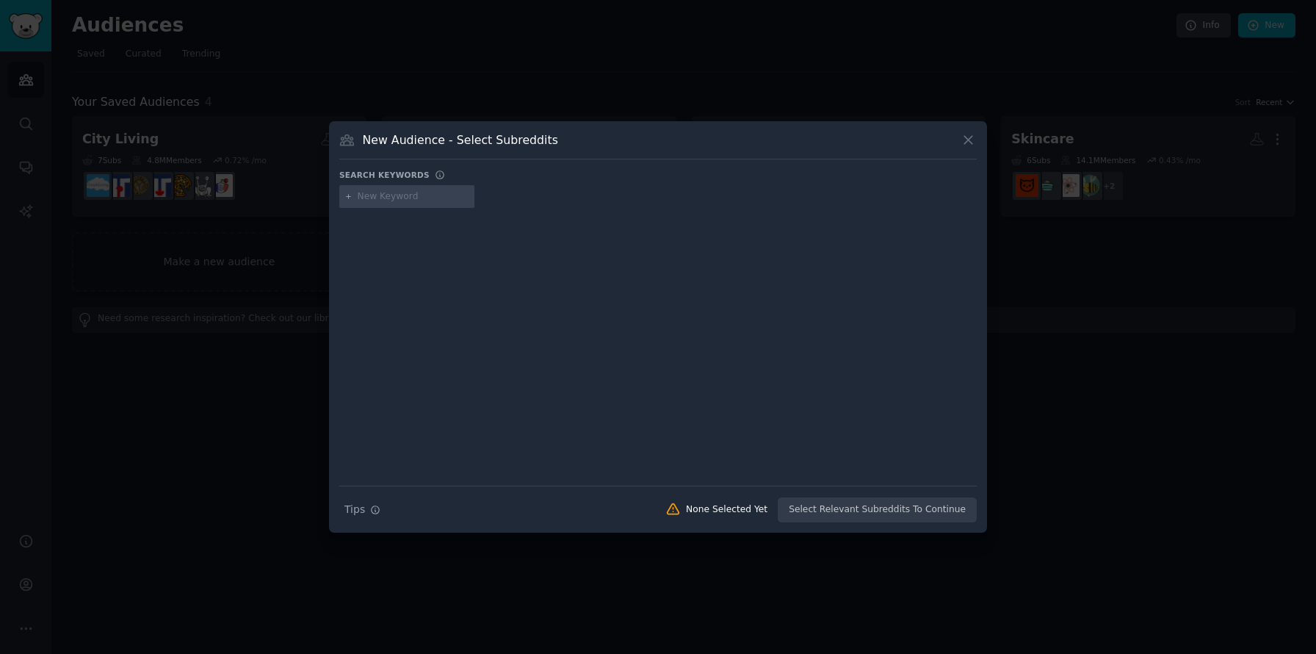
click at [388, 200] on input "text" at bounding box center [414, 196] width 112 height 13
type input "Blogging"
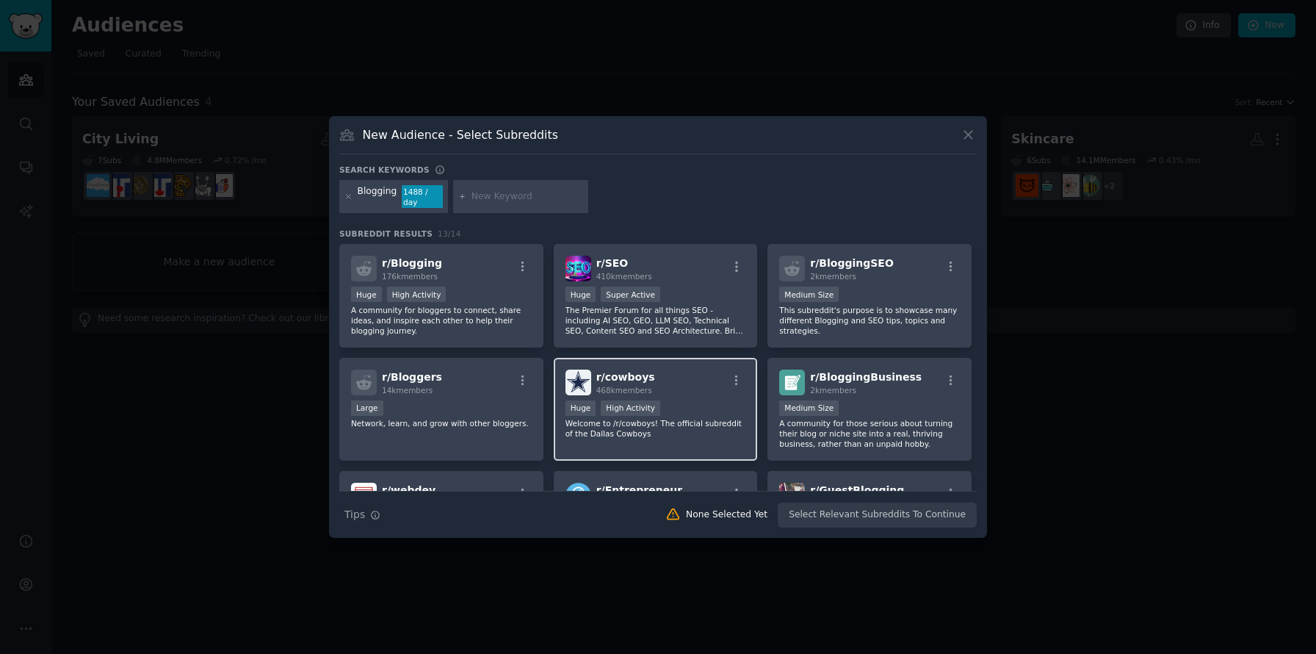
drag, startPoint x: 467, startPoint y: 276, endPoint x: 692, endPoint y: 369, distance: 243.0
click at [467, 276] on div "r/ Blogging 176k members" at bounding box center [441, 269] width 181 height 26
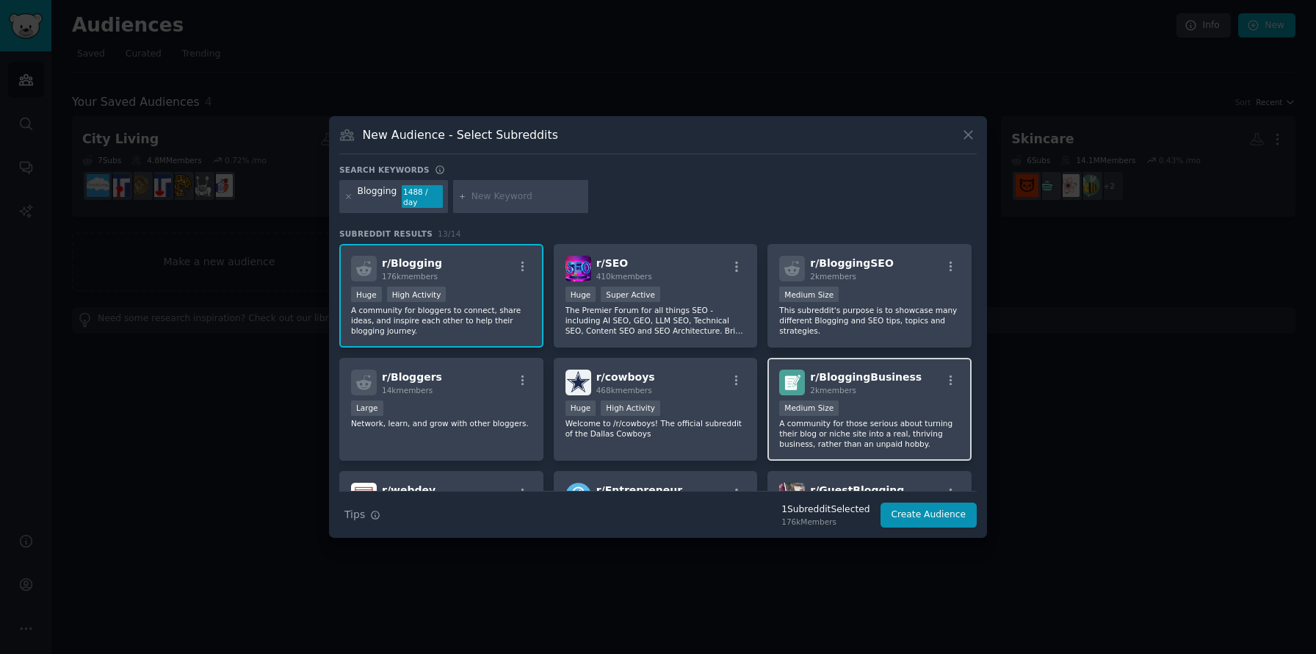
click at [922, 417] on div "Medium Size" at bounding box center [869, 409] width 181 height 18
click at [949, 524] on button "Create Audience" at bounding box center [928, 514] width 97 height 25
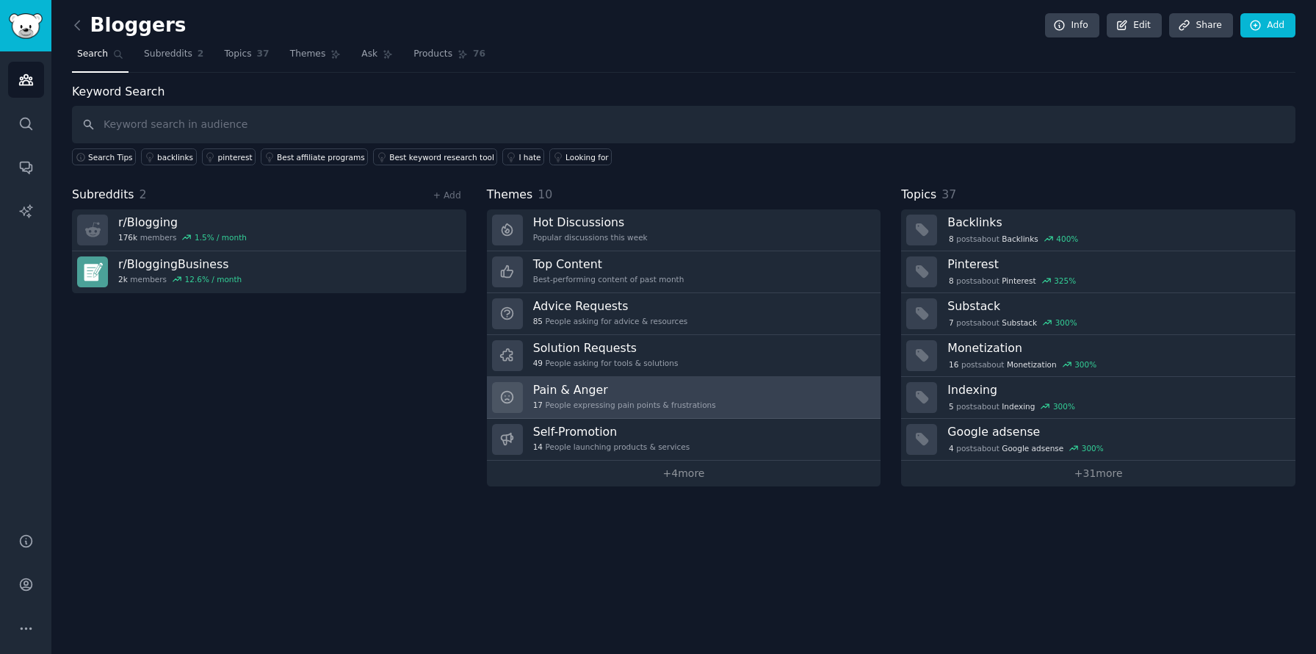
click at [779, 388] on link "Pain & Anger 17 People expressing pain points & frustrations" at bounding box center [684, 398] width 394 height 42
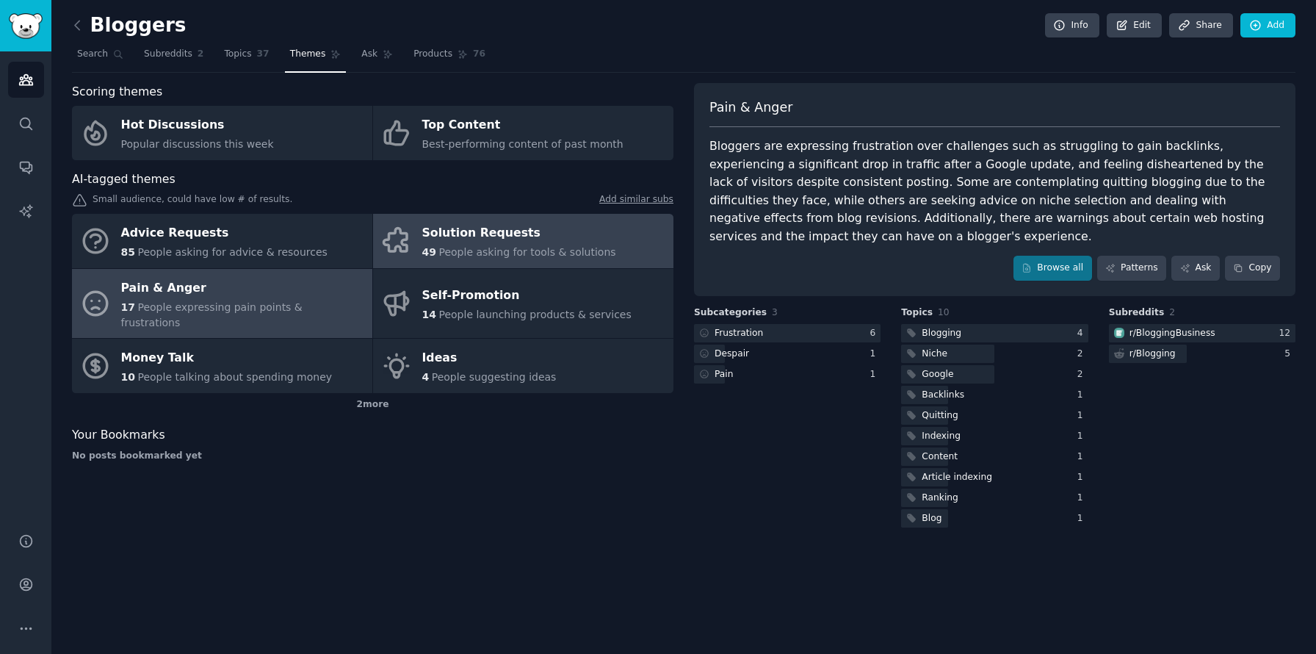
click at [613, 249] on link "Solution Requests 49 People asking for tools & solutions" at bounding box center [523, 241] width 300 height 54
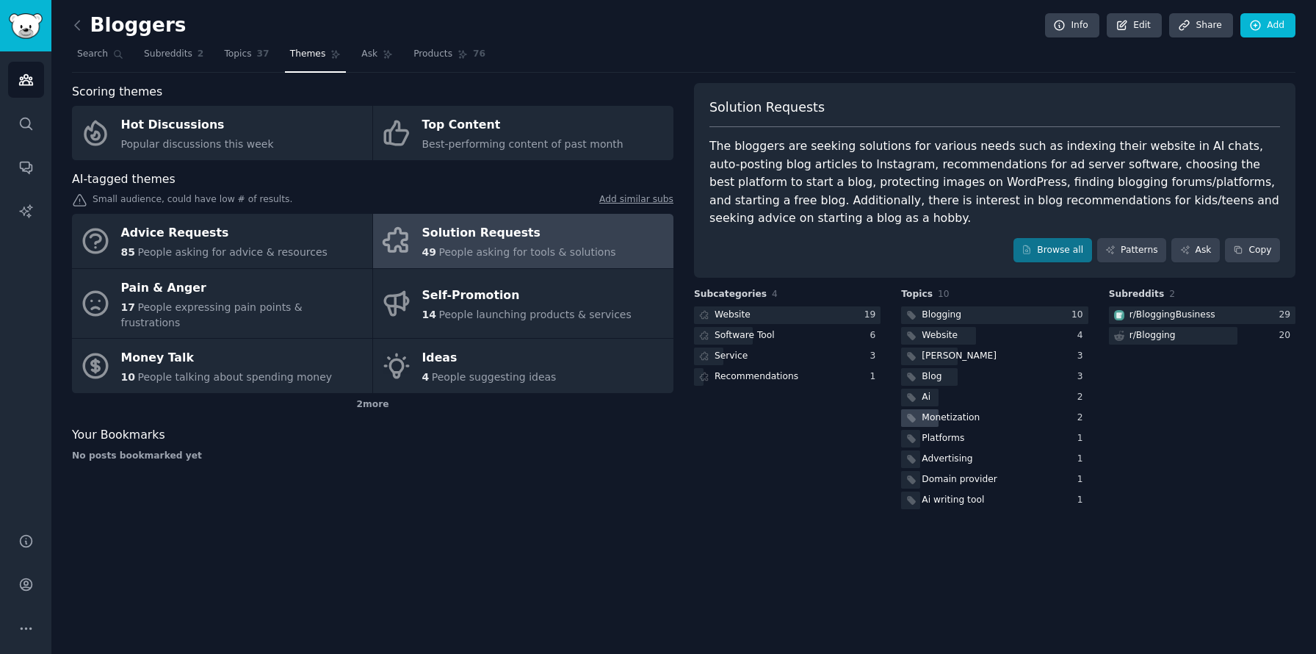
click at [965, 414] on div "Monetization" at bounding box center [951, 417] width 58 height 13
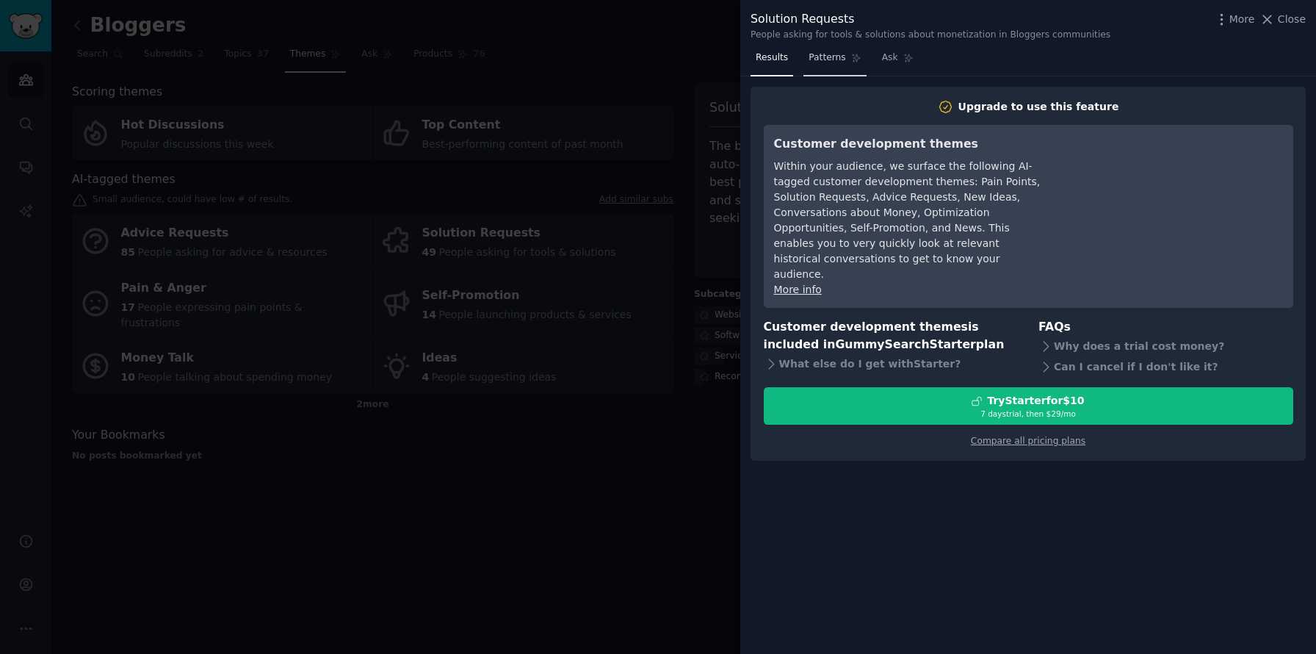
click at [847, 57] on link "Patterns" at bounding box center [834, 61] width 62 height 30
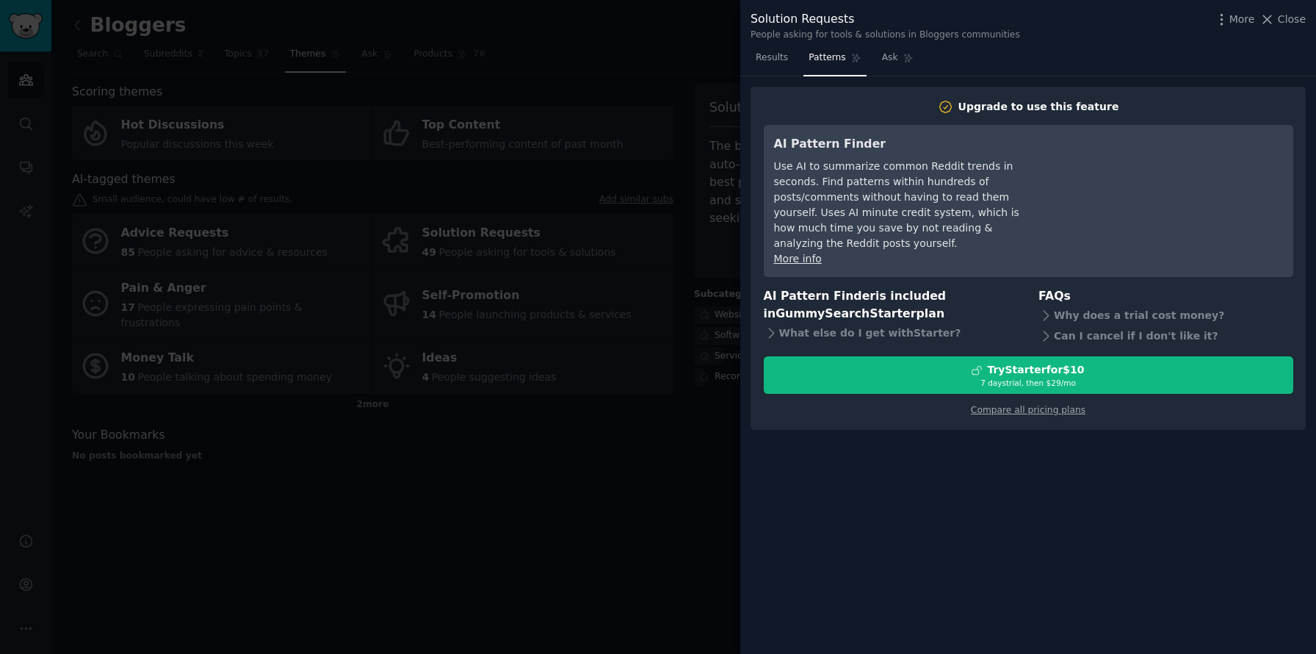
click at [792, 57] on nav "Results Patterns Ask" at bounding box center [834, 61] width 168 height 30
click at [673, 76] on div at bounding box center [658, 327] width 1316 height 654
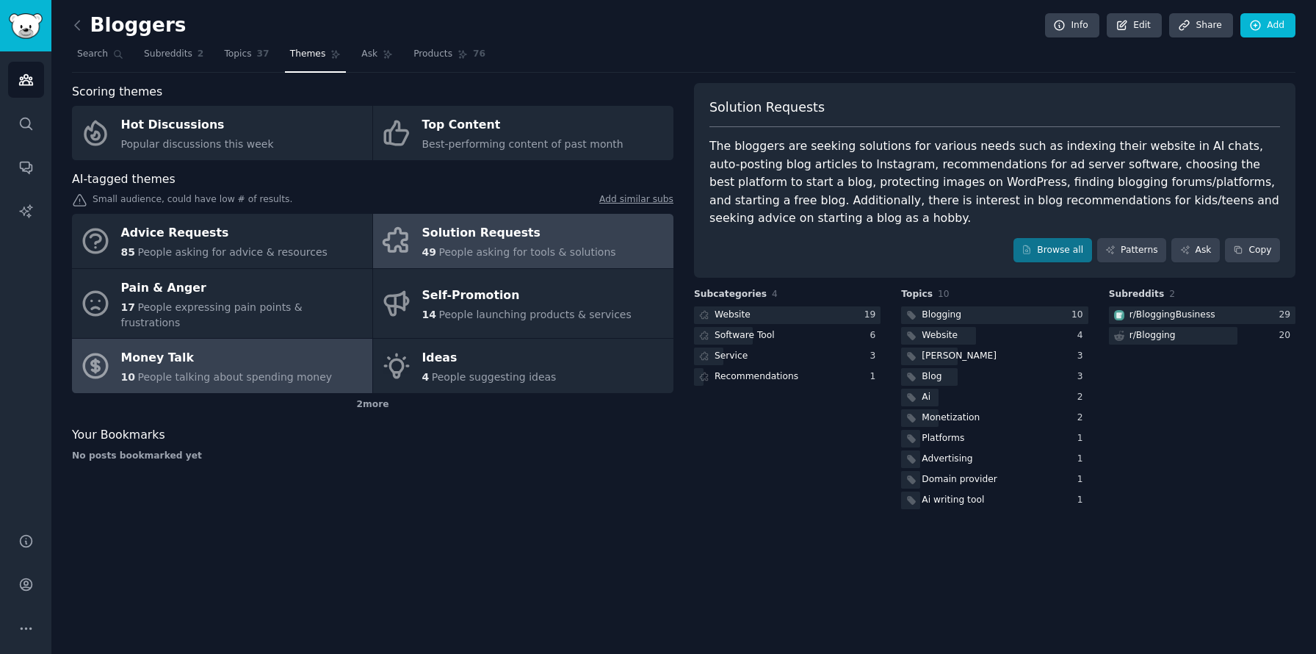
click at [275, 375] on link "Money Talk 10 People talking about spending money" at bounding box center [222, 365] width 300 height 54
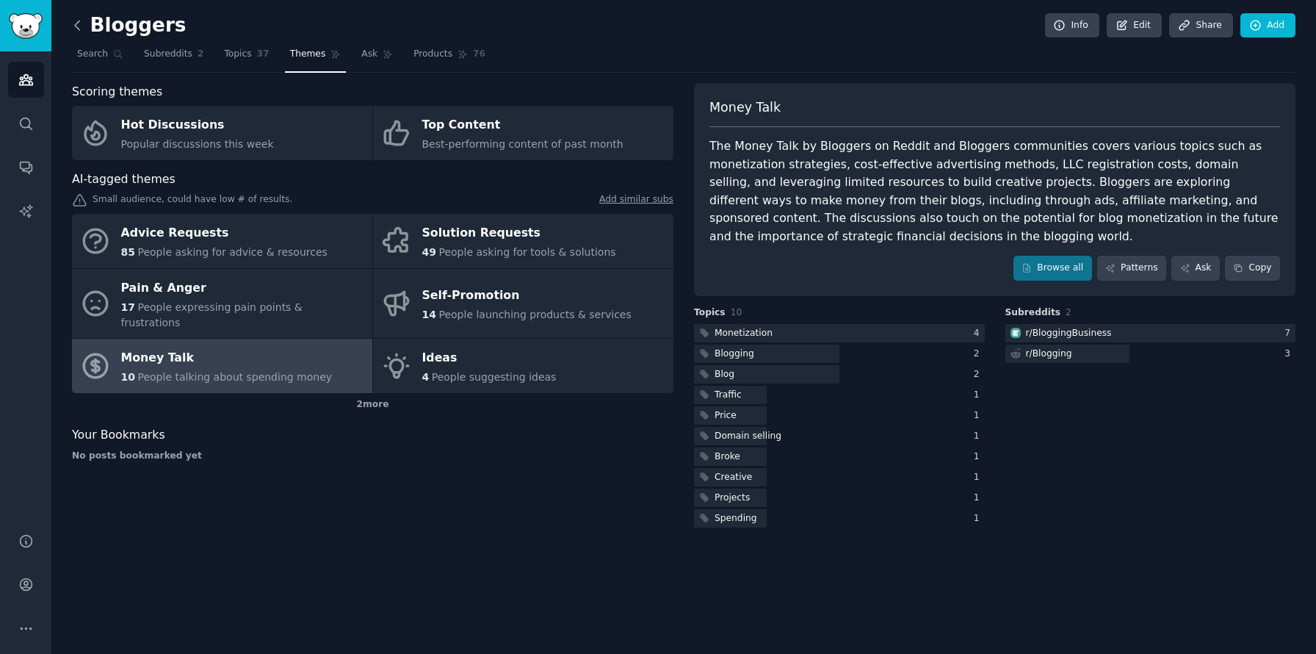
click at [82, 23] on icon at bounding box center [77, 25] width 15 height 15
